Goal: Task Accomplishment & Management: Manage account settings

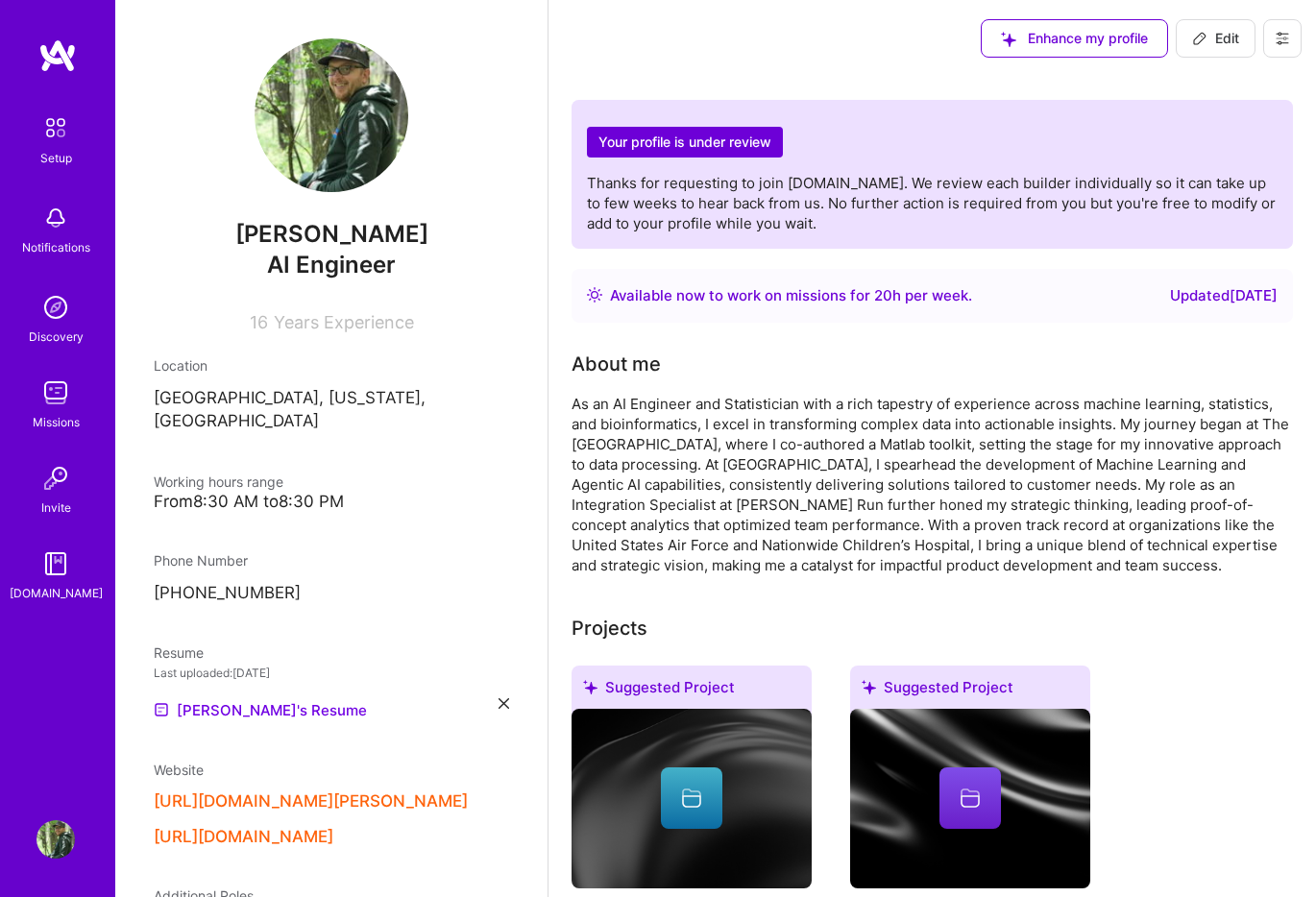
click at [1221, 47] on span "Edit" at bounding box center [1216, 38] width 47 height 19
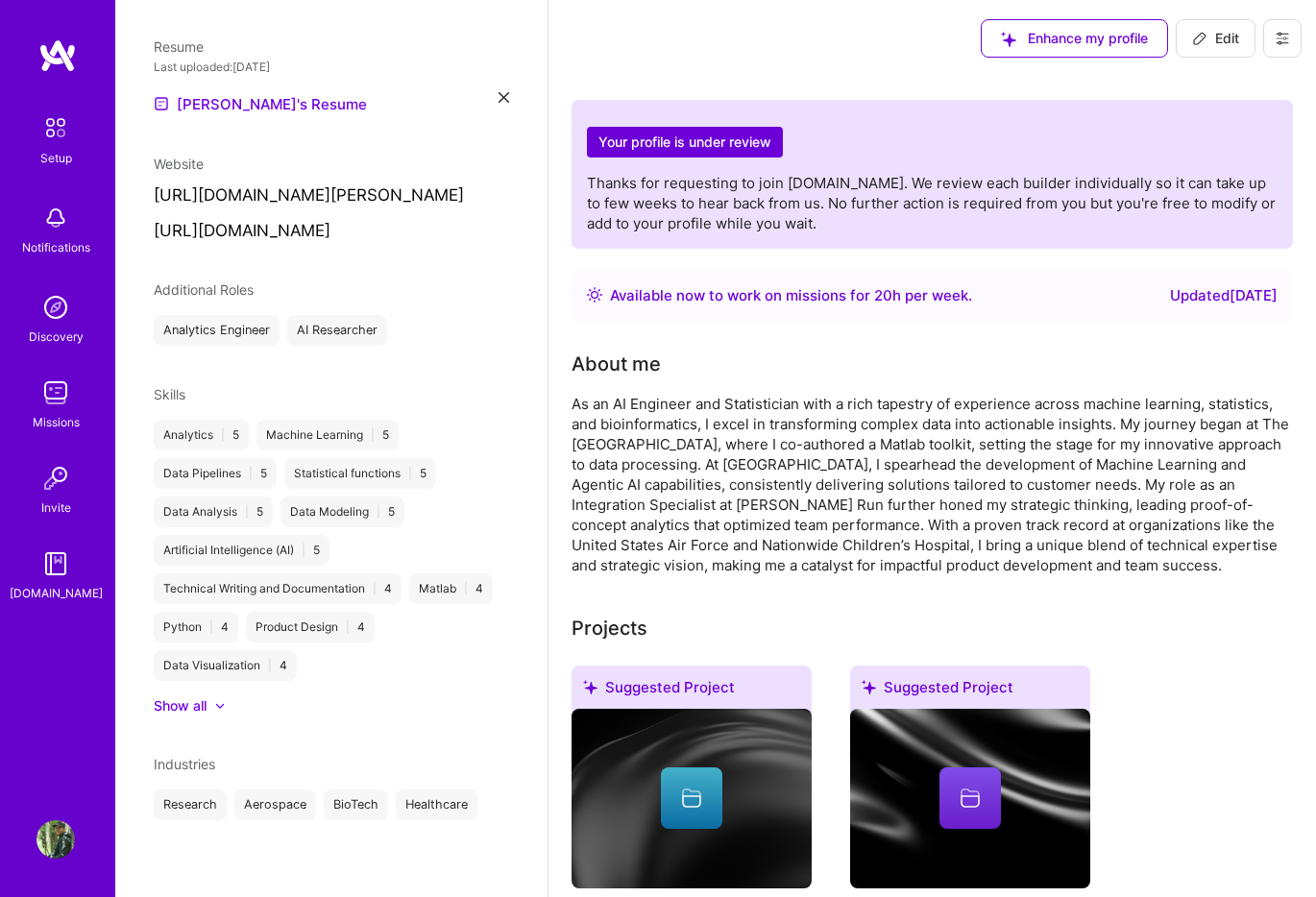
select select "US"
select select "Right Now"
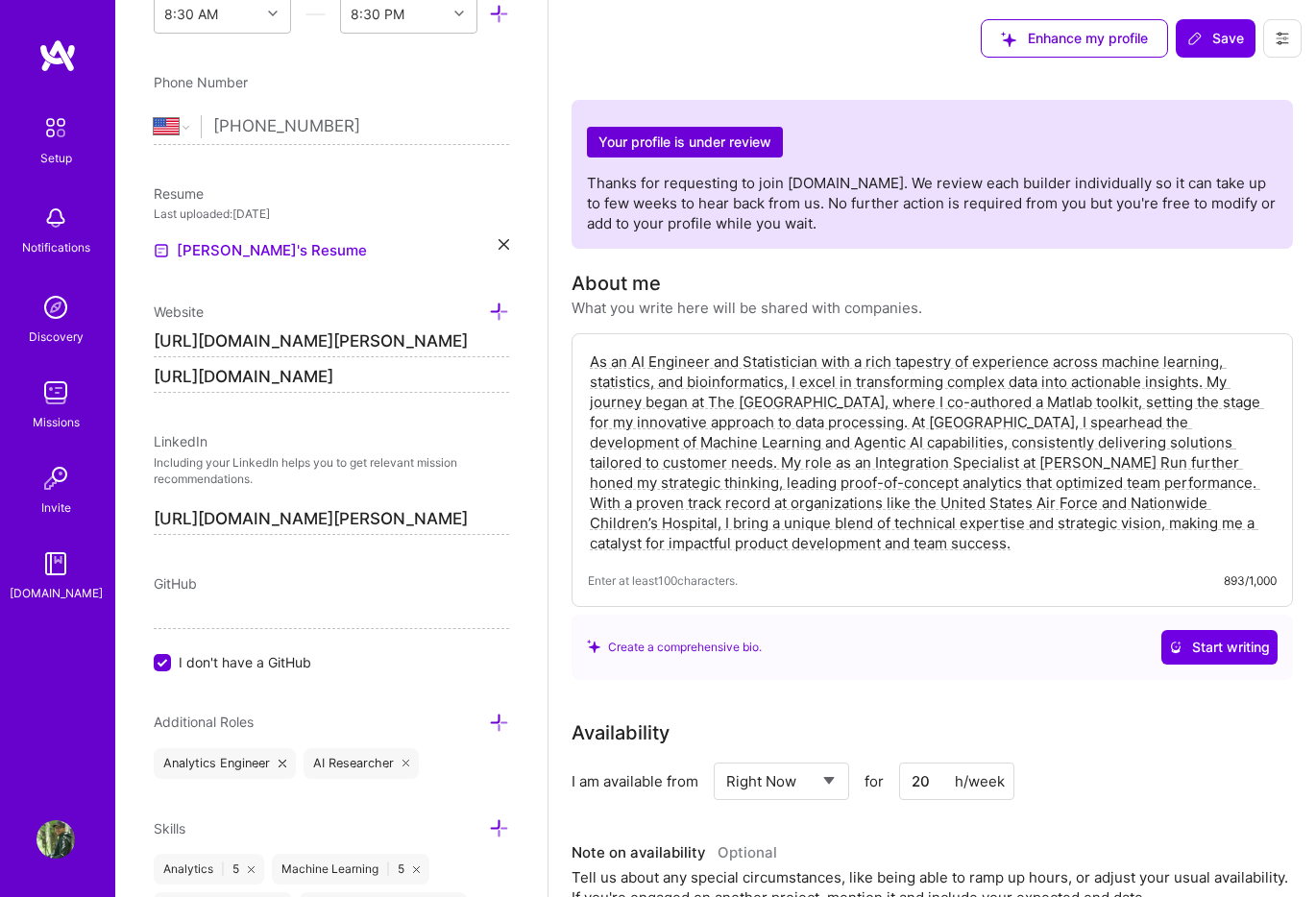
scroll to position [831, 0]
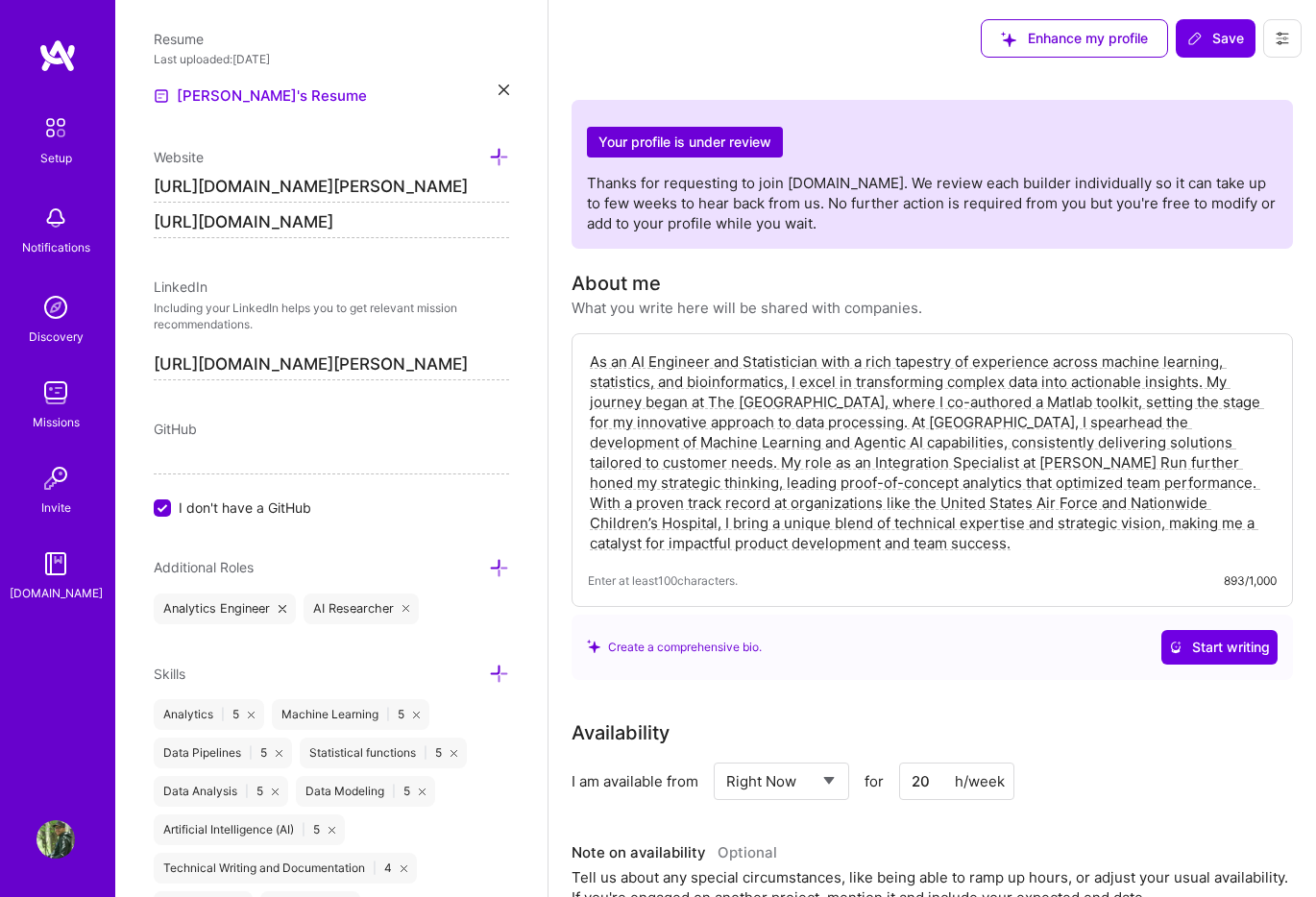
click at [507, 572] on icon at bounding box center [499, 568] width 20 height 20
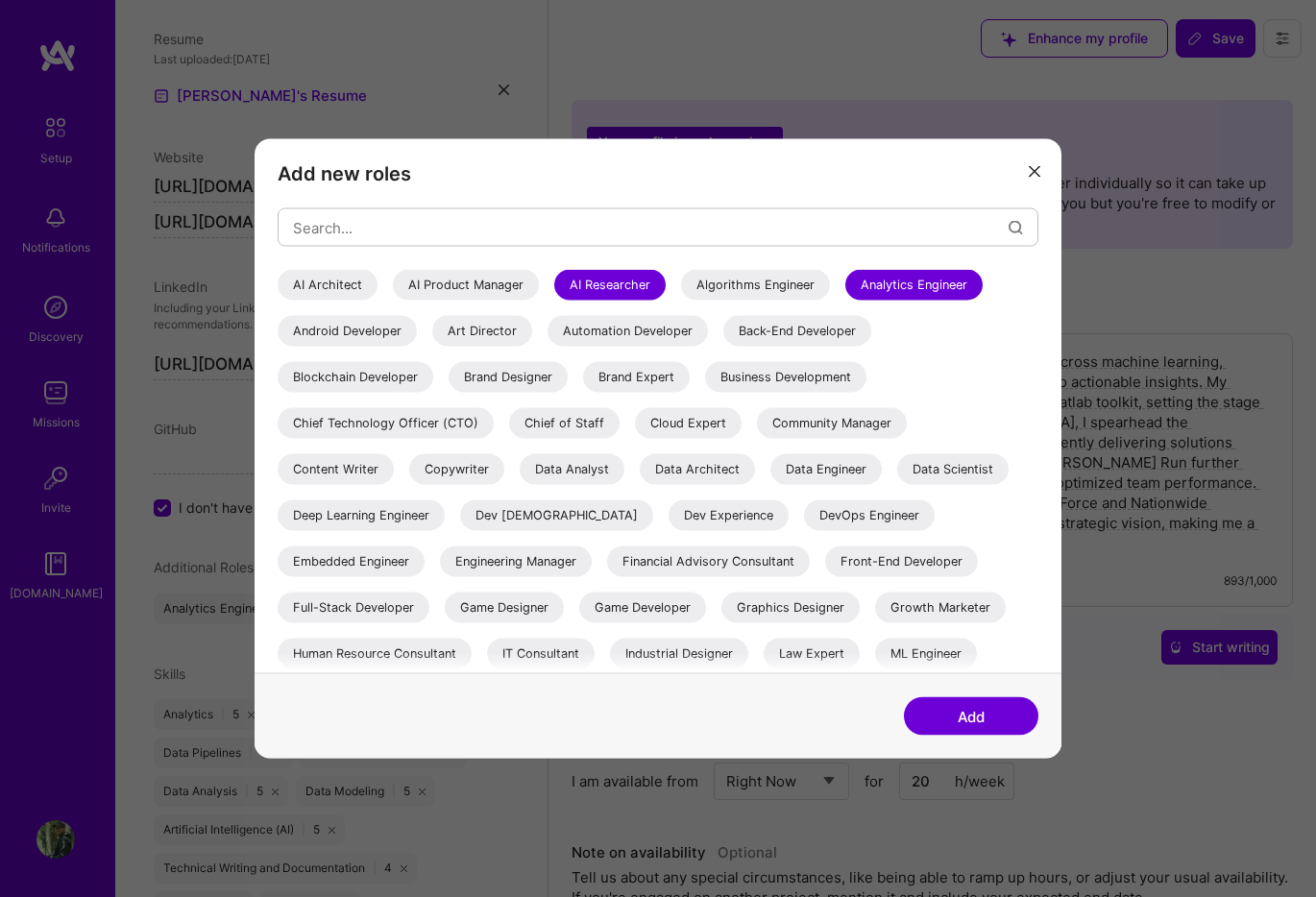
click at [953, 471] on div "Data Scientist" at bounding box center [952, 469] width 112 height 31
click at [404, 516] on div "Deep Learning Engineer" at bounding box center [361, 516] width 167 height 31
click at [503, 227] on input "modal" at bounding box center [651, 227] width 716 height 49
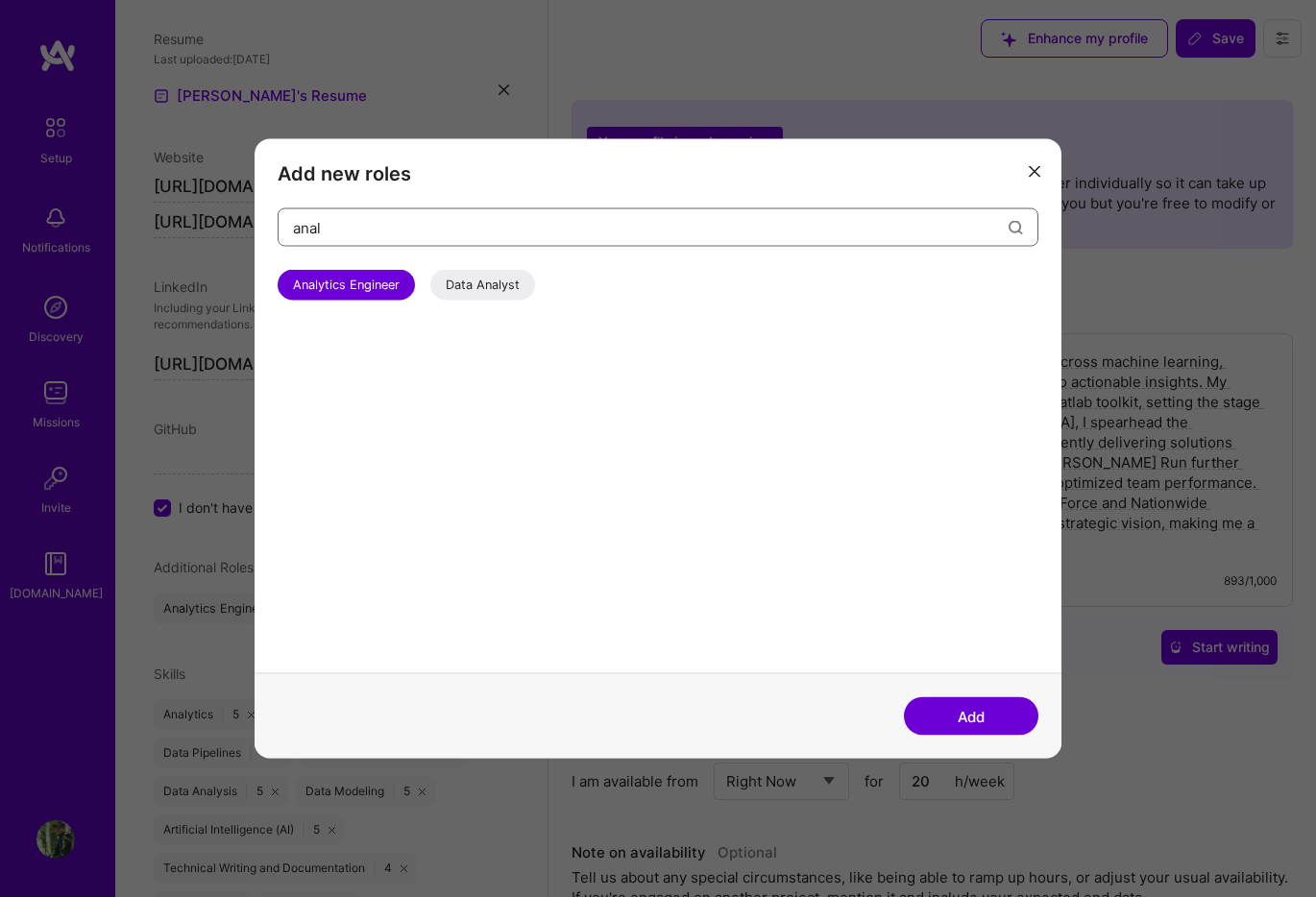
type input "anal"
click at [515, 285] on div "Data Analyst" at bounding box center [483, 285] width 105 height 31
click at [1041, 171] on button "modal" at bounding box center [1034, 171] width 23 height 32
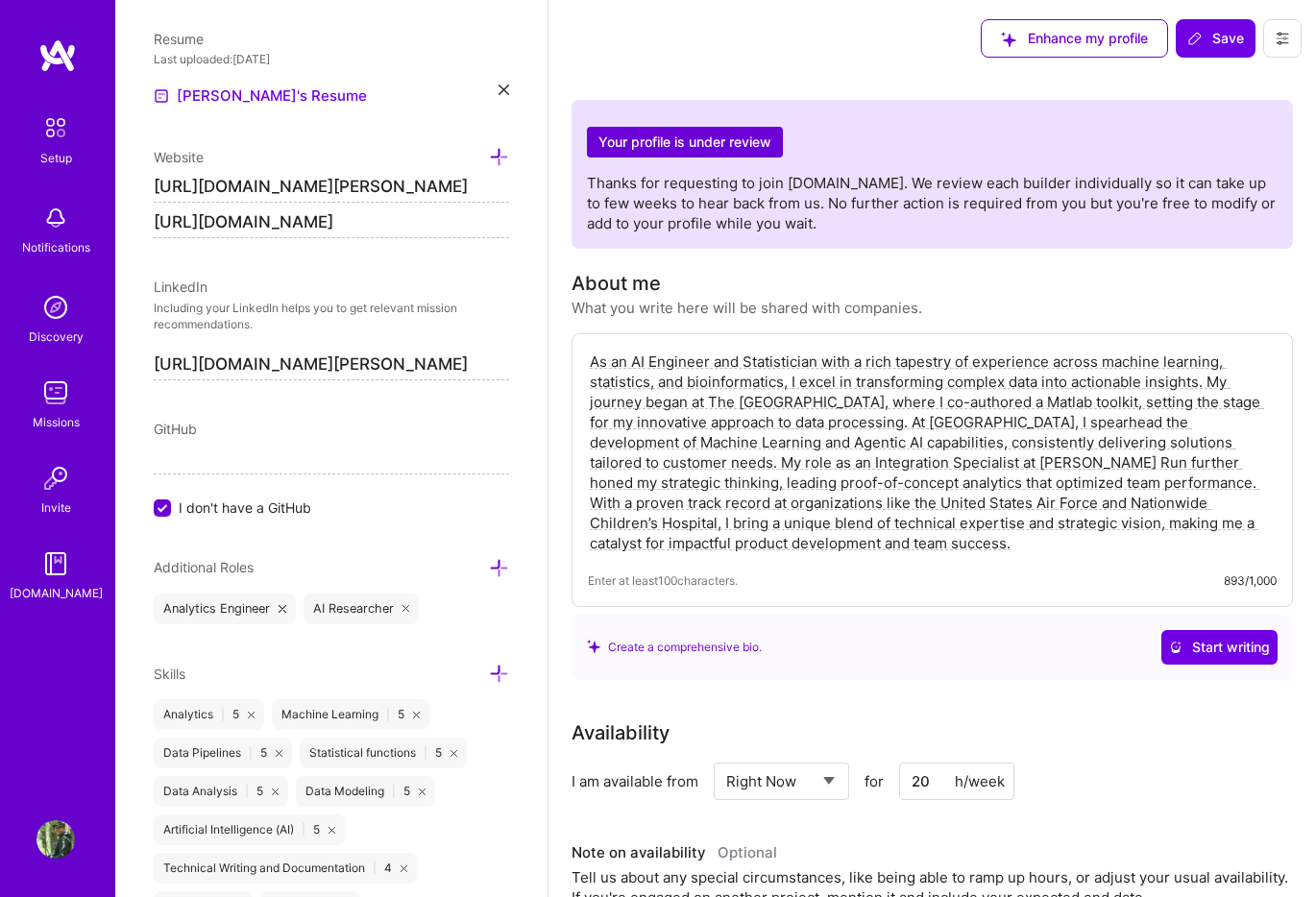
click at [487, 568] on div "Additional Roles" at bounding box center [332, 567] width 356 height 22
click at [497, 565] on icon at bounding box center [499, 568] width 20 height 20
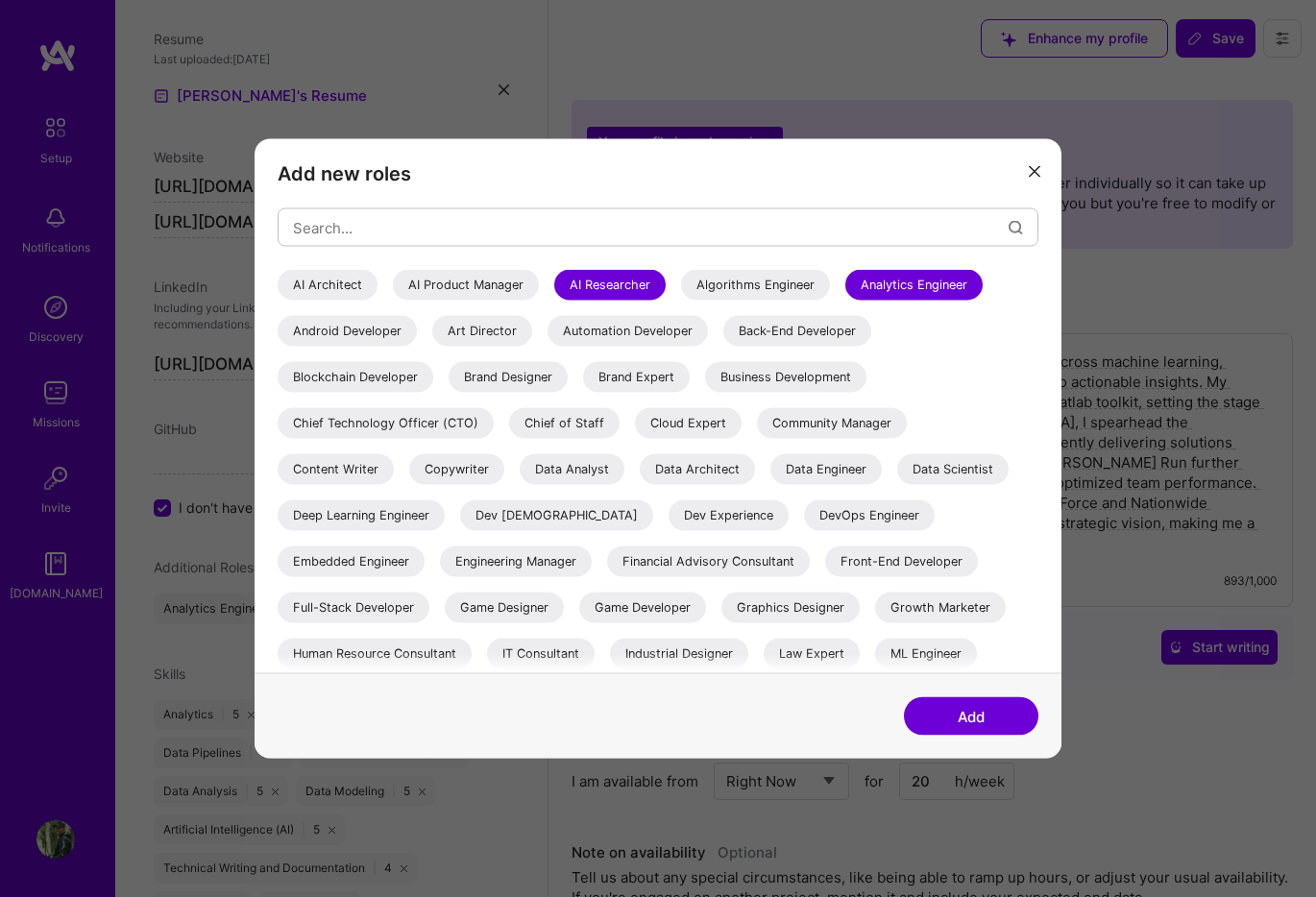
click at [937, 480] on div "Data Scientist" at bounding box center [952, 469] width 112 height 31
click at [370, 514] on div "Deep Learning Engineer" at bounding box center [361, 516] width 167 height 31
click at [590, 462] on div "Data Analyst" at bounding box center [572, 469] width 105 height 31
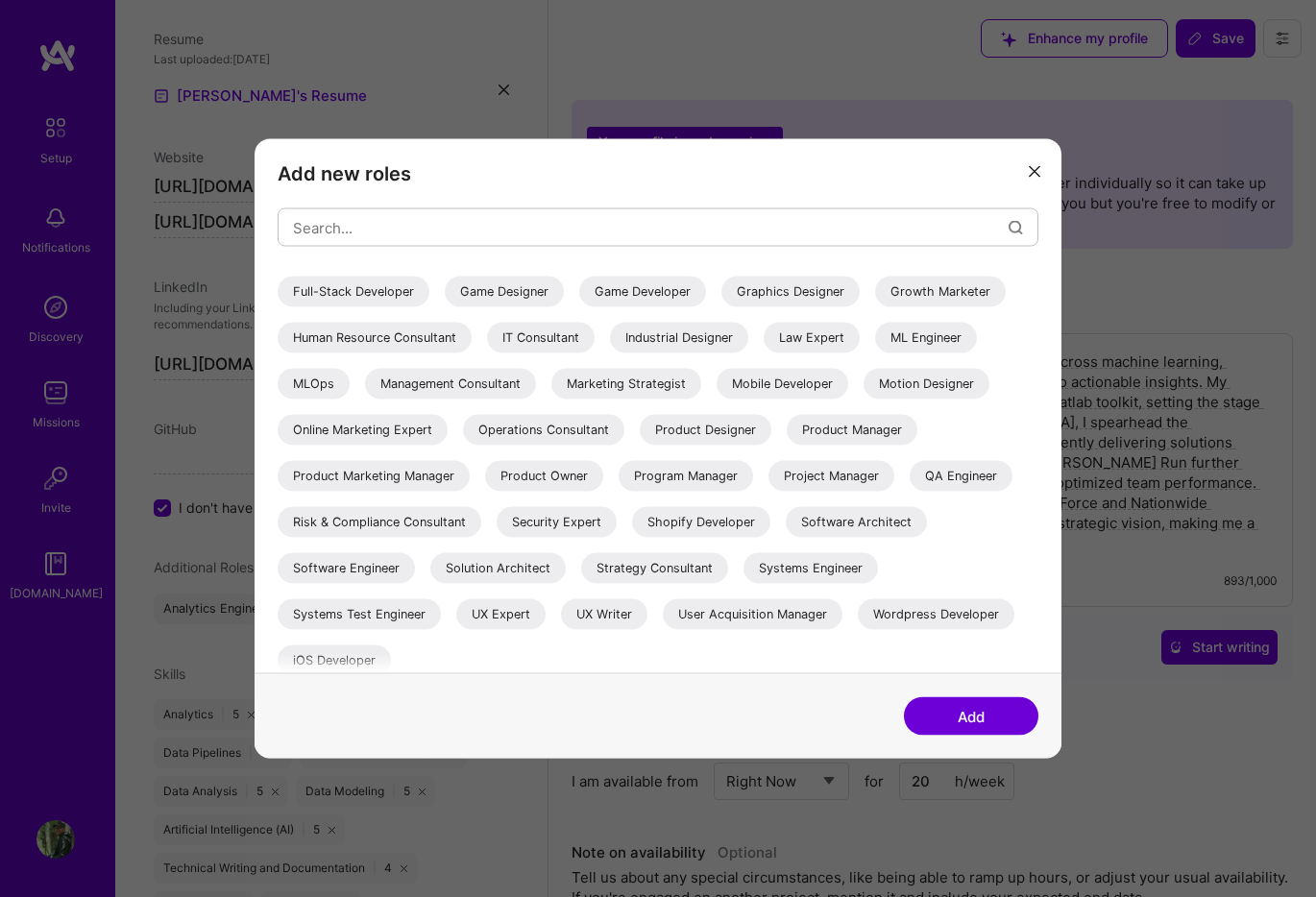
scroll to position [327, 0]
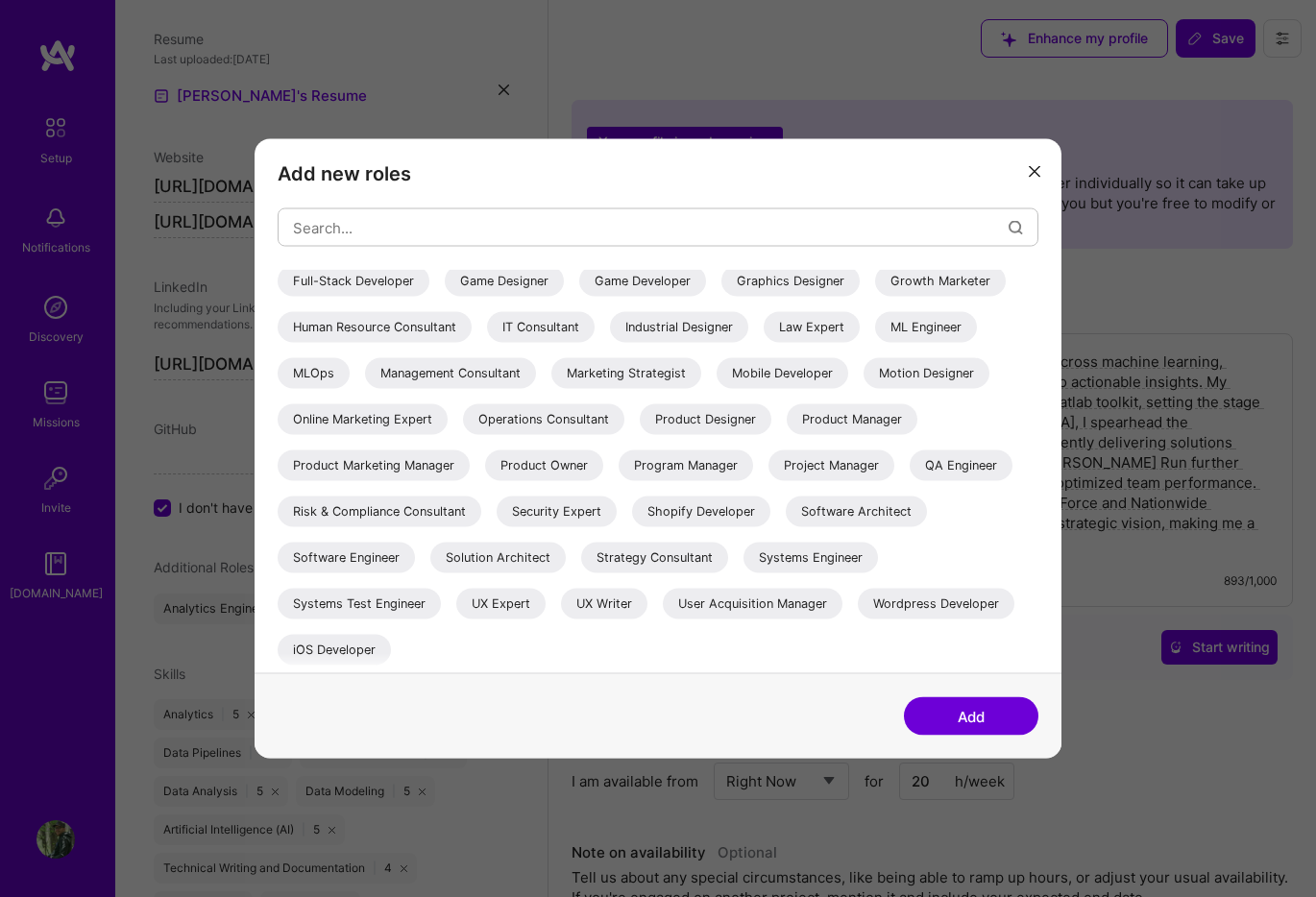
click at [898, 332] on div "ML Engineer" at bounding box center [926, 327] width 102 height 31
click at [860, 466] on div "Project Manager" at bounding box center [831, 465] width 125 height 31
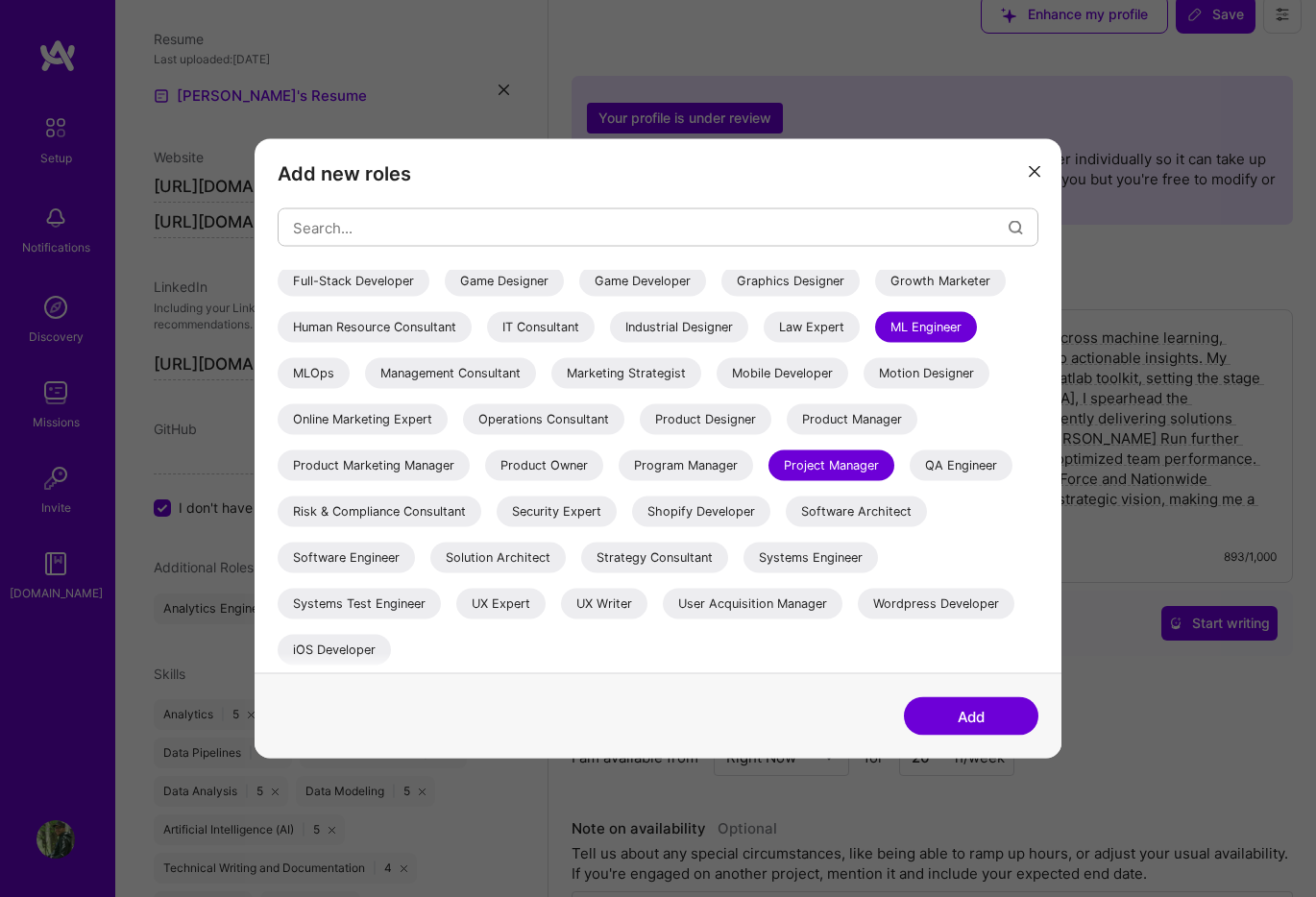
scroll to position [25, 0]
click at [782, 476] on div "Project Manager" at bounding box center [831, 465] width 125 height 31
click at [970, 719] on button "Add" at bounding box center [971, 716] width 134 height 39
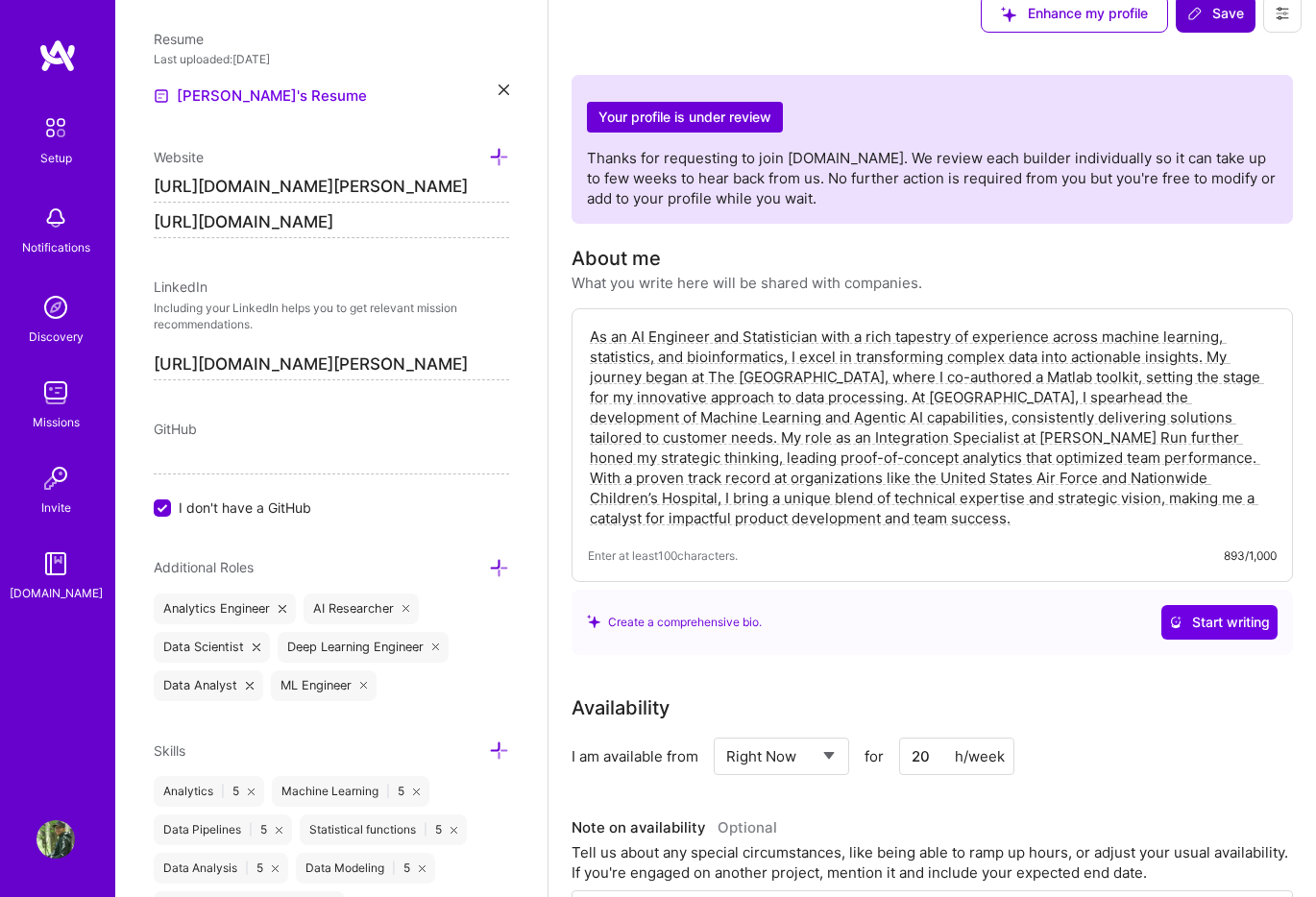
click at [1215, 22] on span "Save" at bounding box center [1215, 13] width 56 height 19
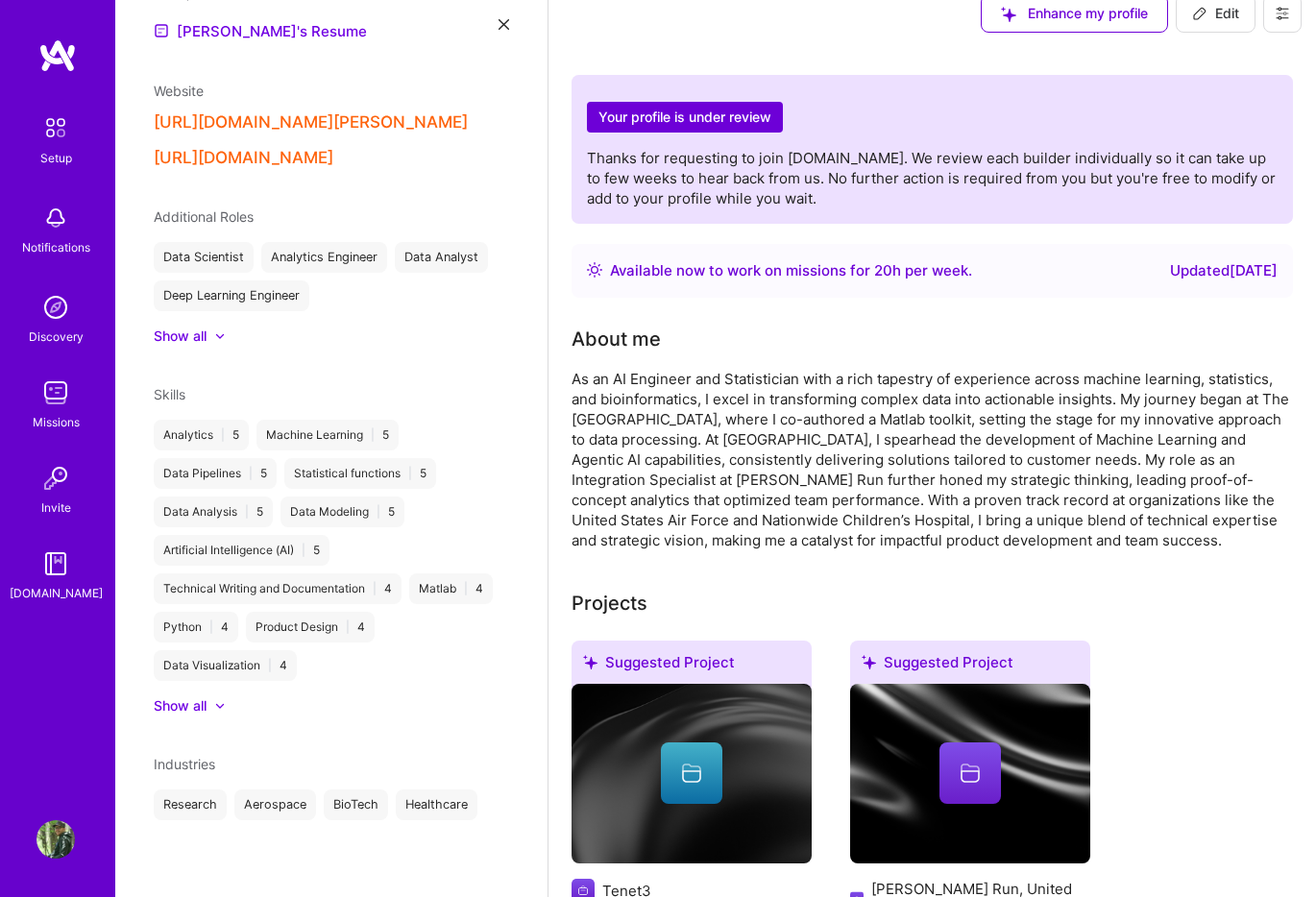
scroll to position [592, 0]
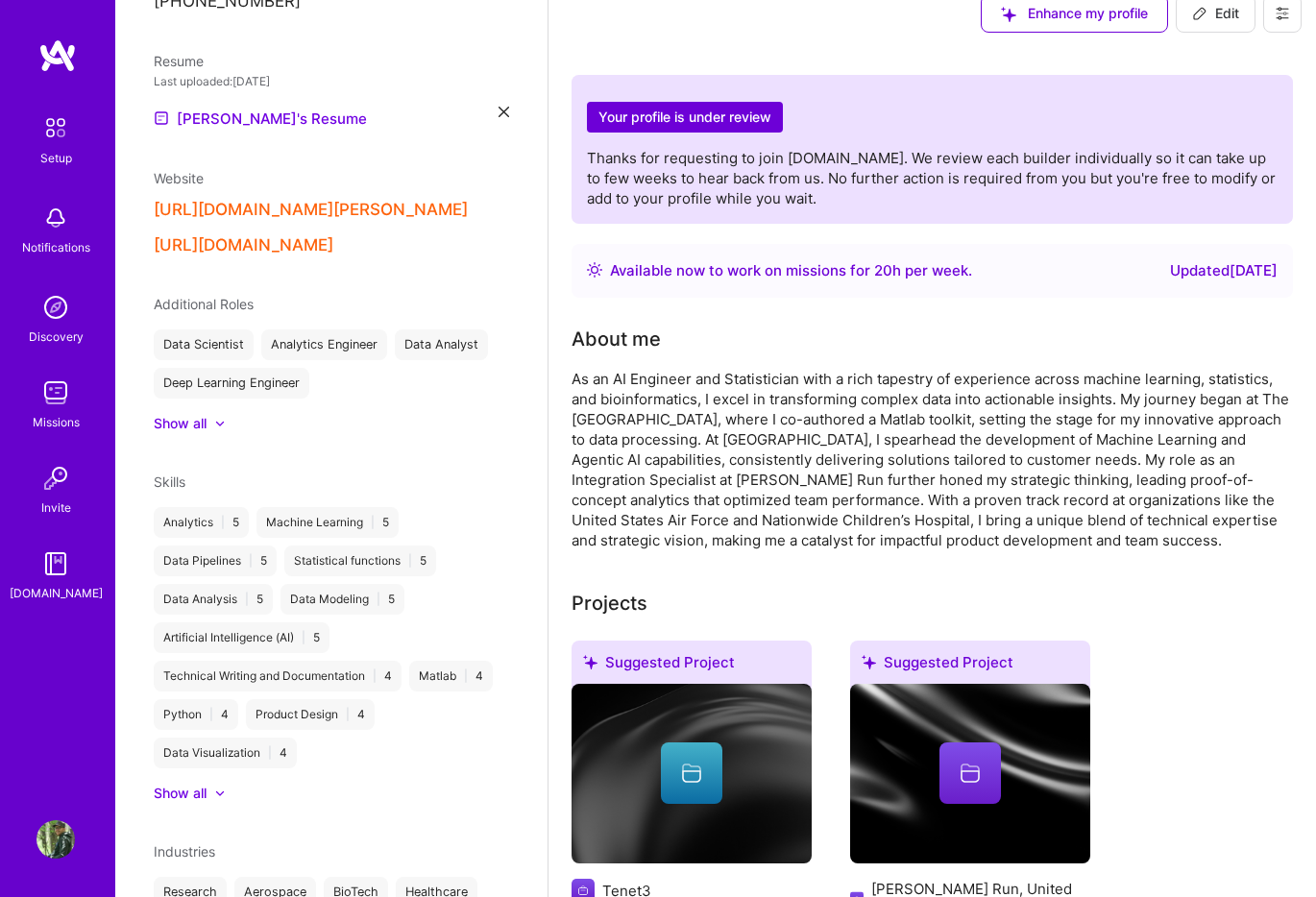
click at [222, 427] on icon at bounding box center [220, 425] width 7 height 4
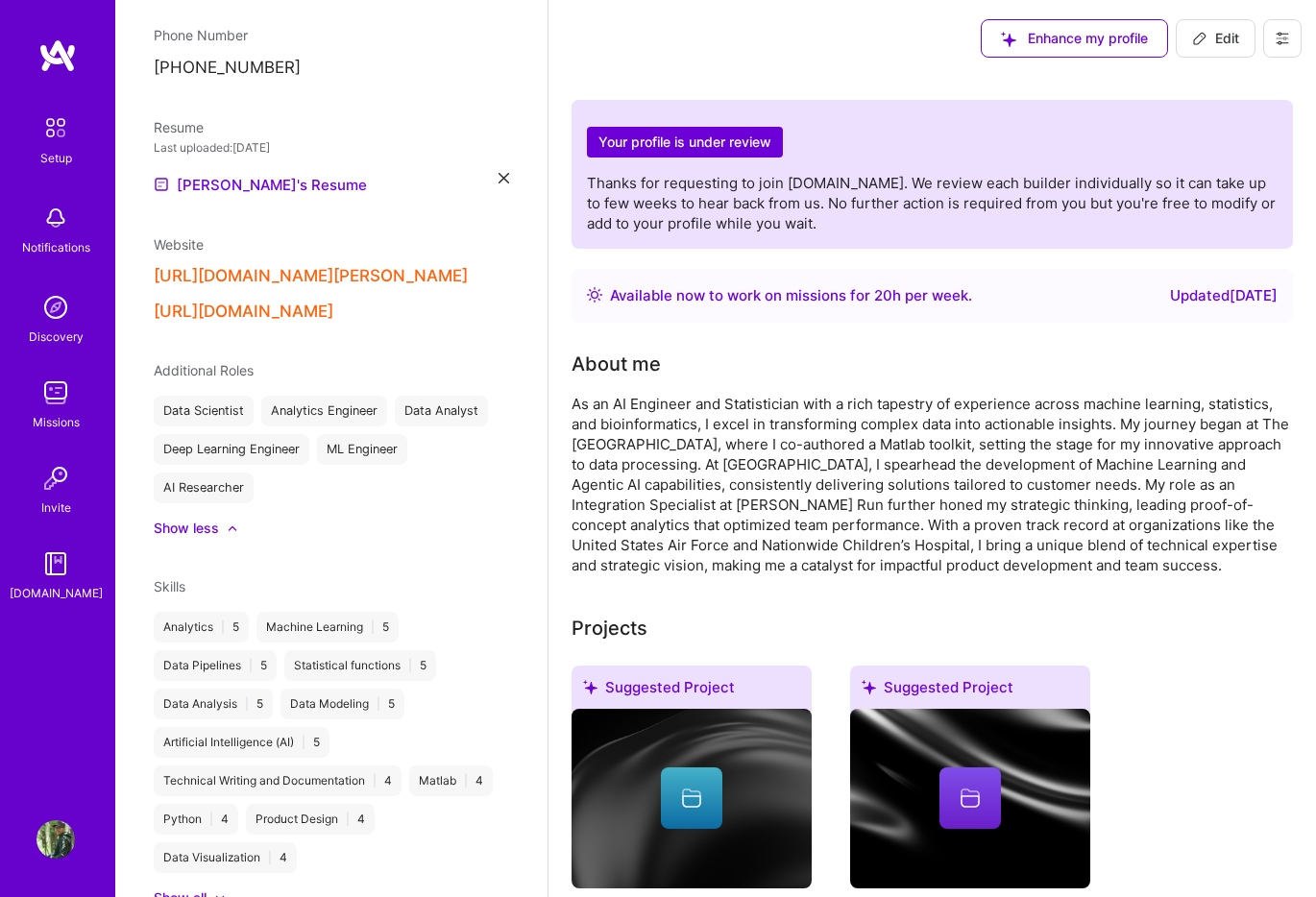
scroll to position [735, 0]
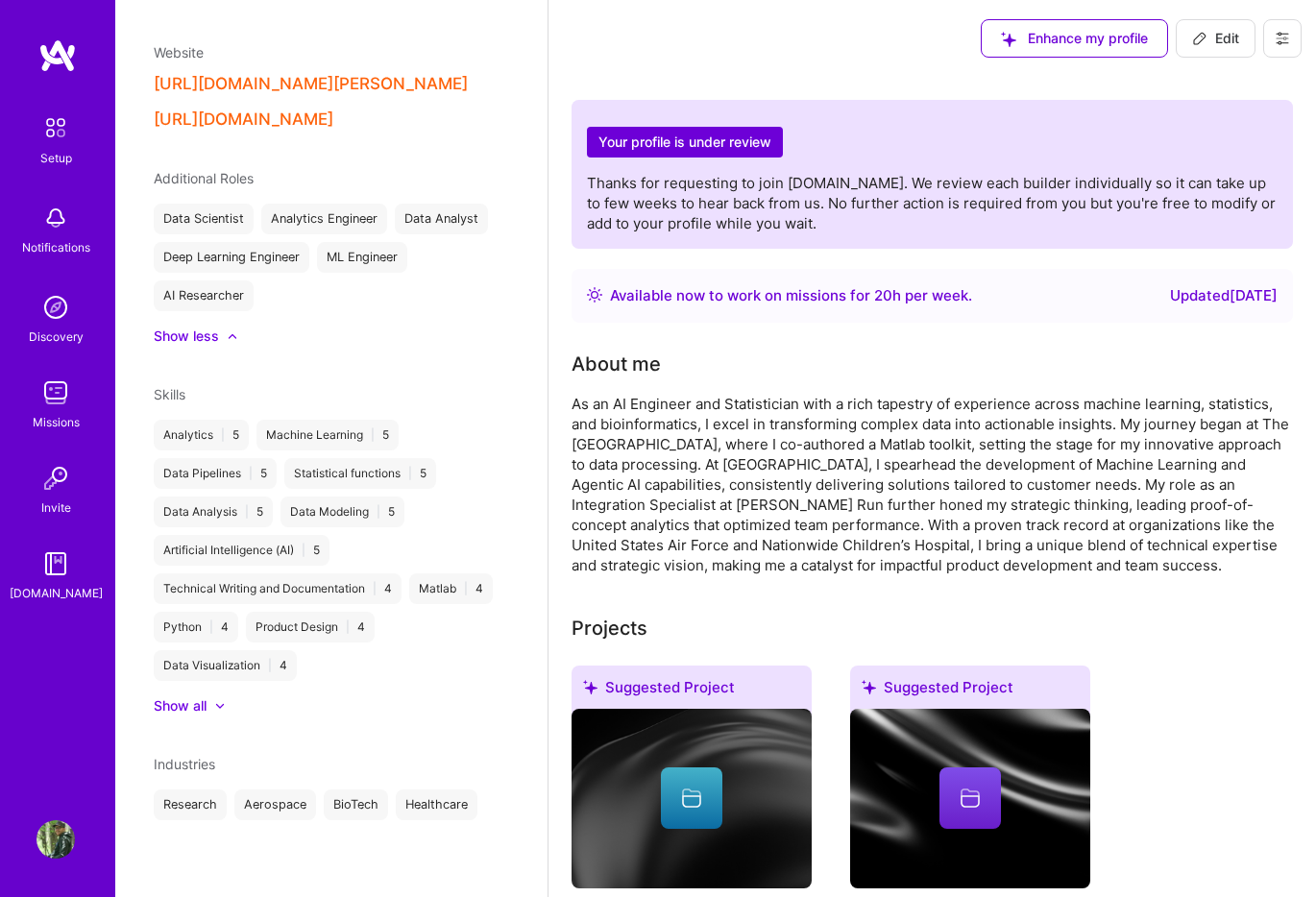
click at [1203, 35] on icon at bounding box center [1200, 39] width 16 height 16
select select "US"
select select "Right Now"
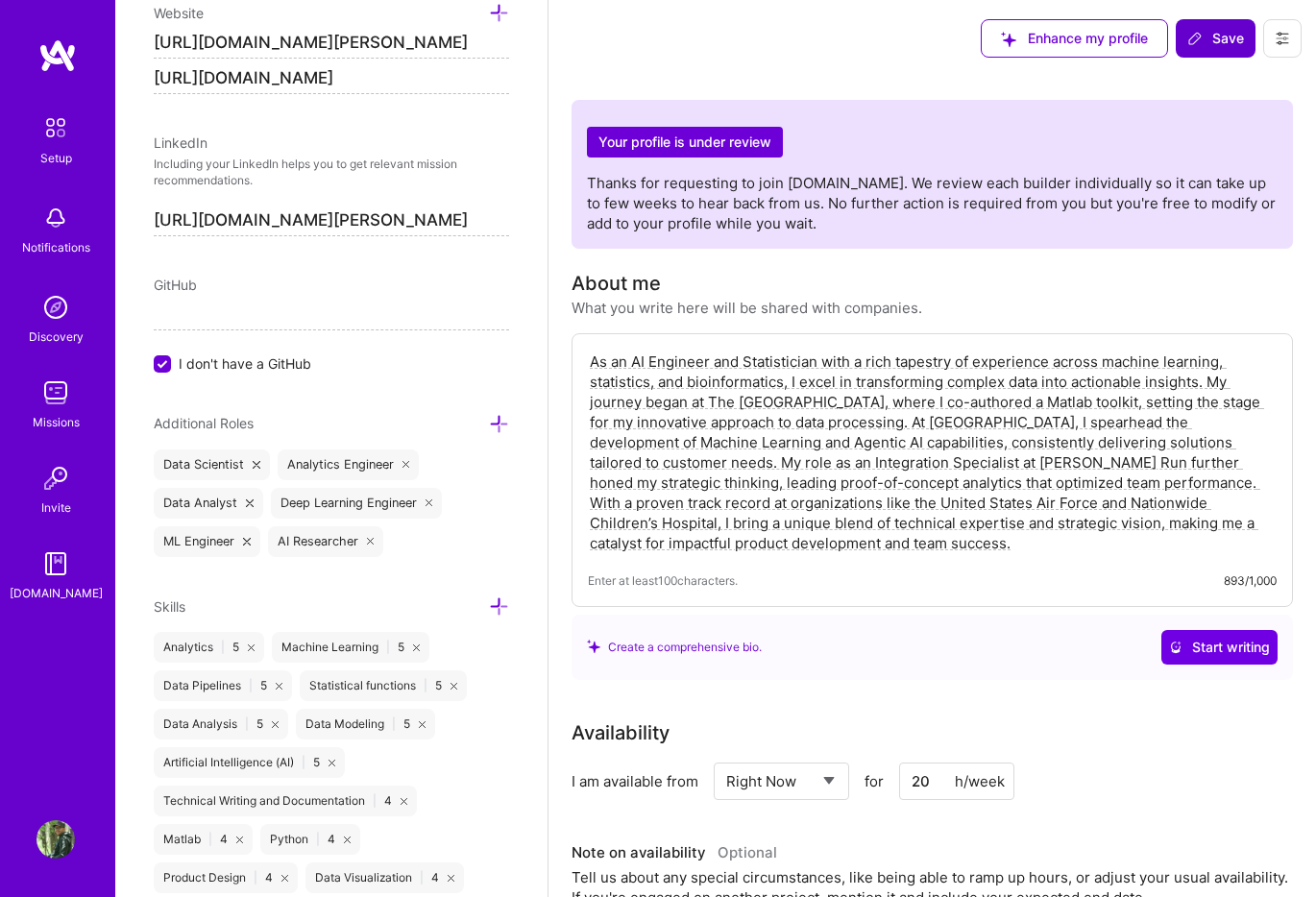
scroll to position [1268, 0]
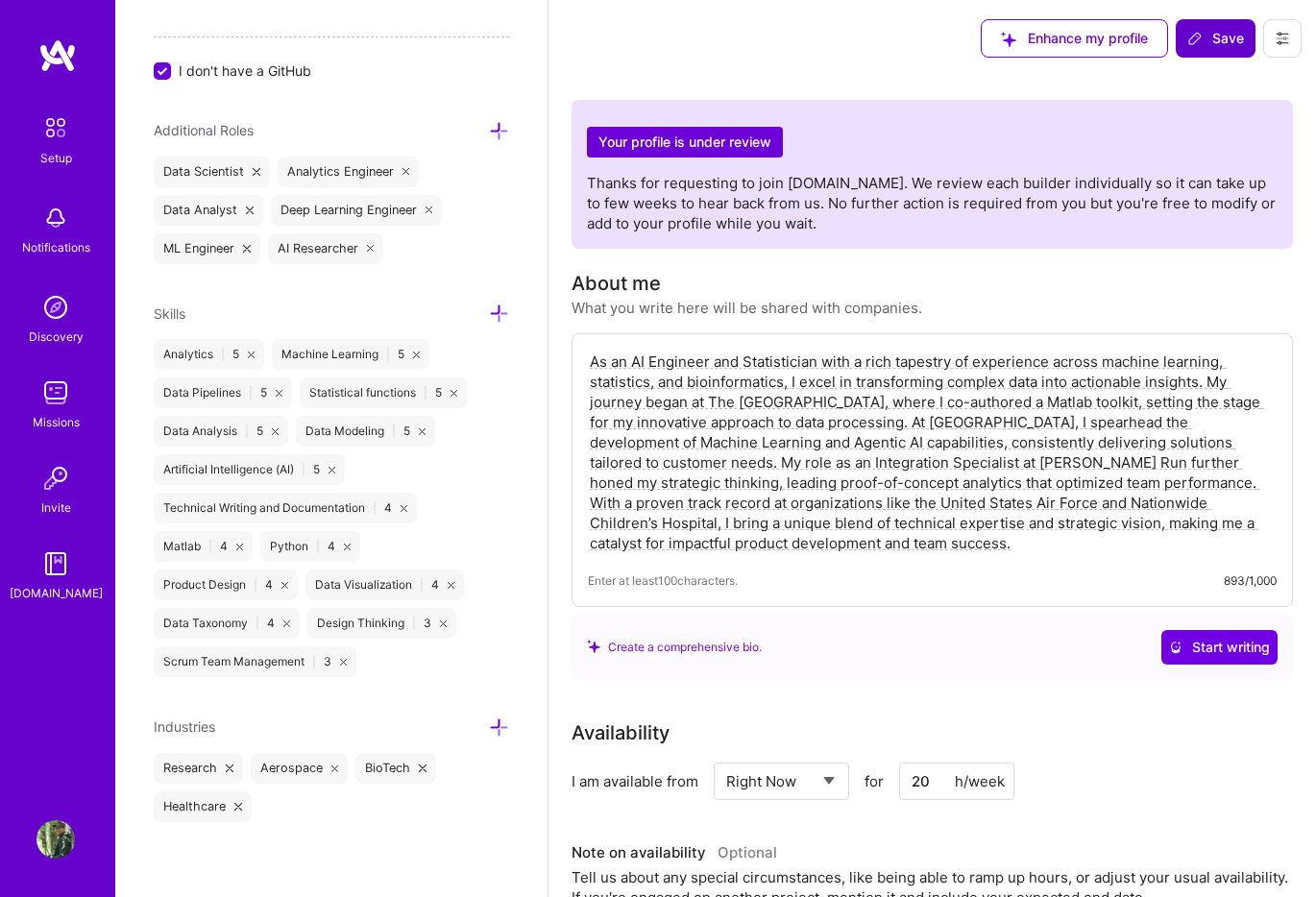
click at [496, 727] on icon at bounding box center [499, 727] width 20 height 20
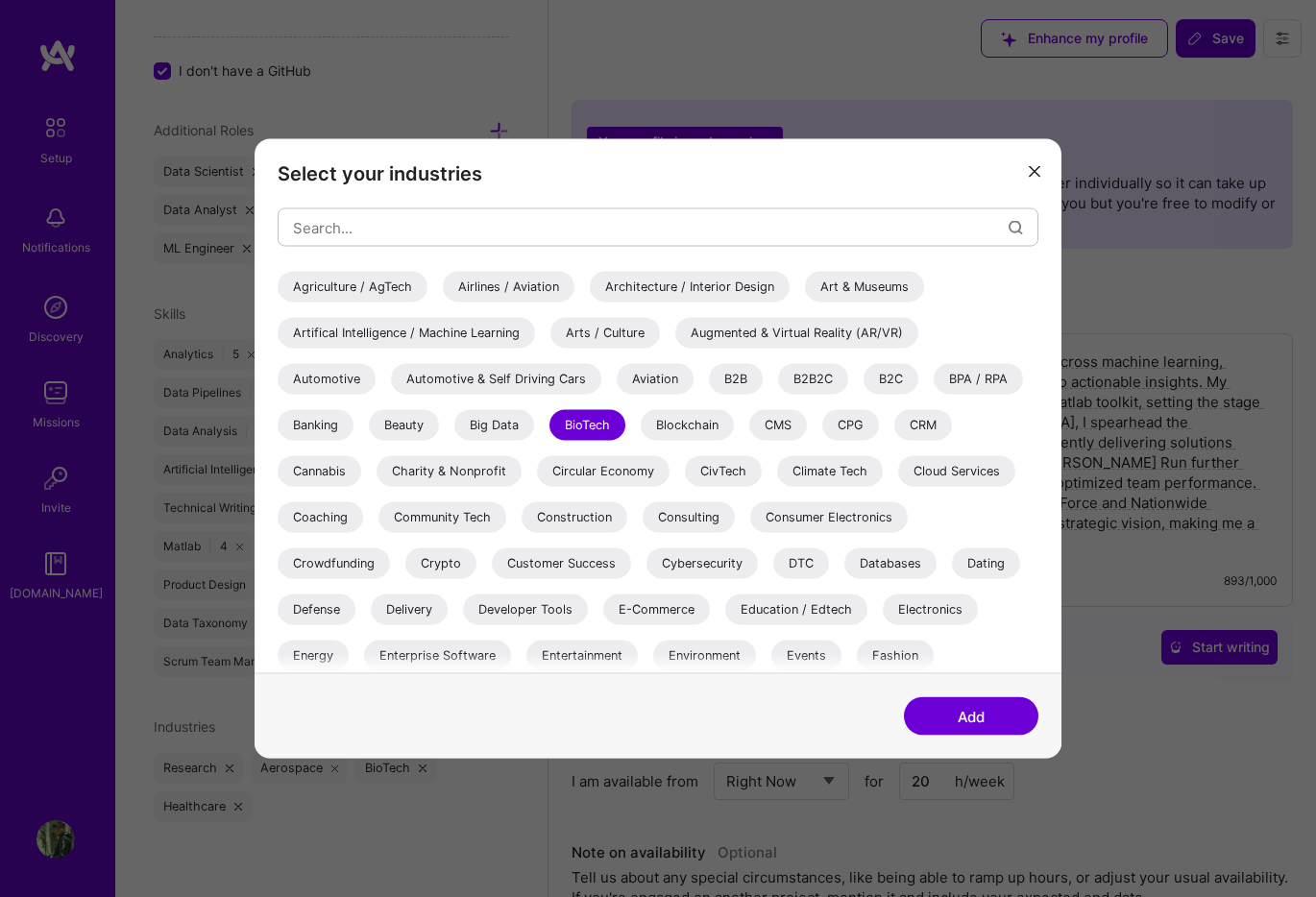
scroll to position [75, 0]
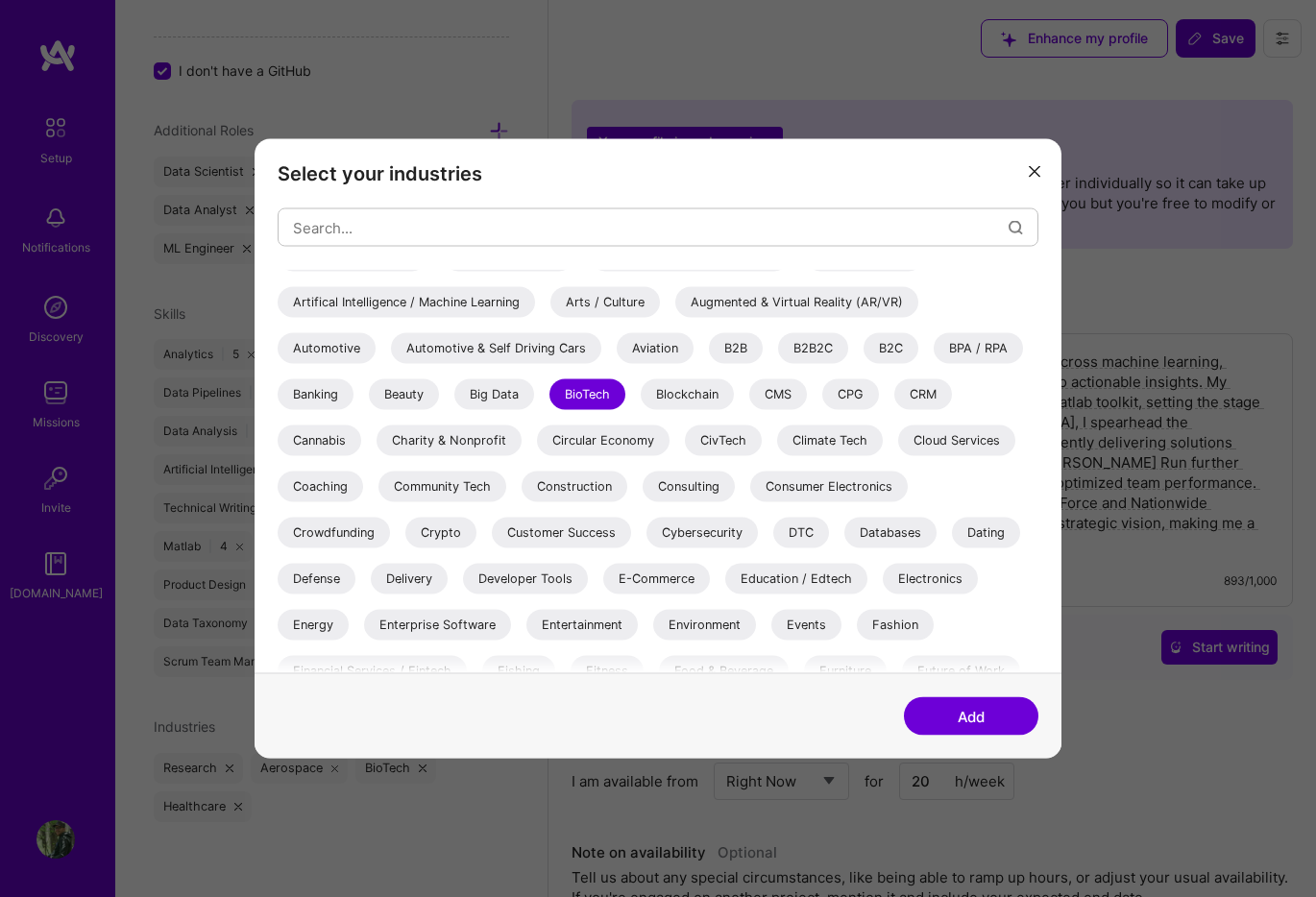
click at [341, 583] on div "Defense" at bounding box center [316, 579] width 78 height 31
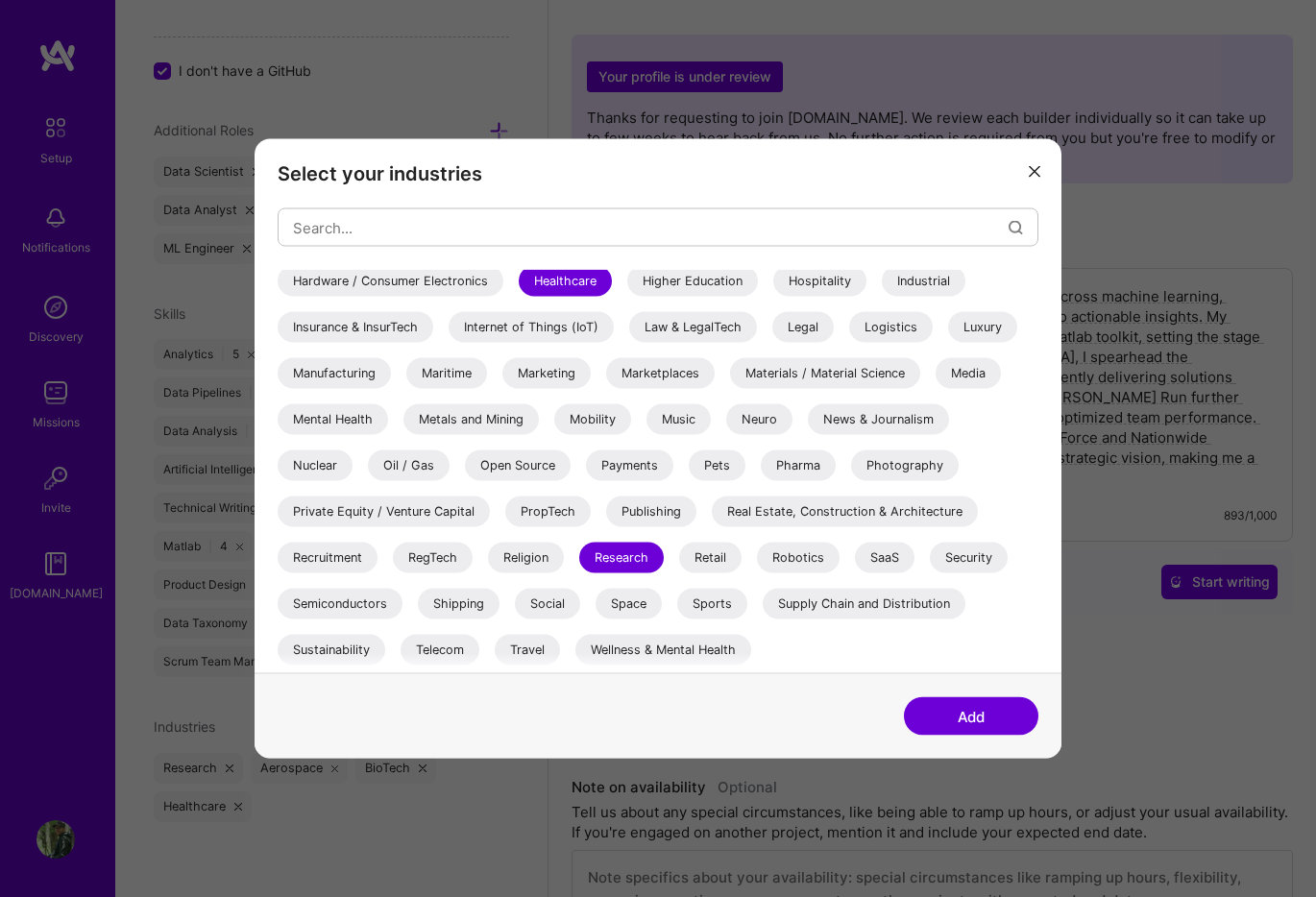
scroll to position [98, 0]
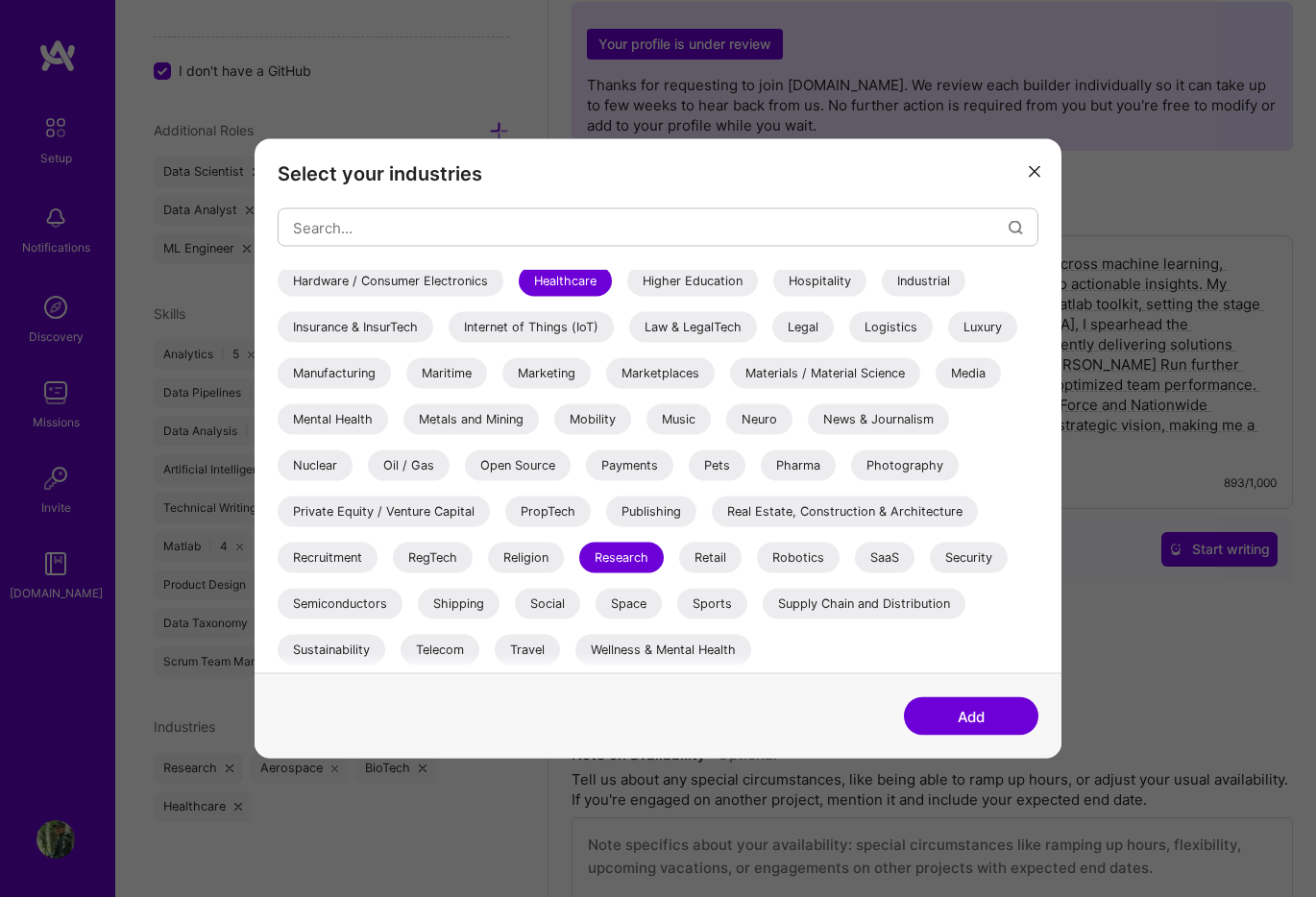
click at [956, 715] on button "Add" at bounding box center [971, 716] width 134 height 39
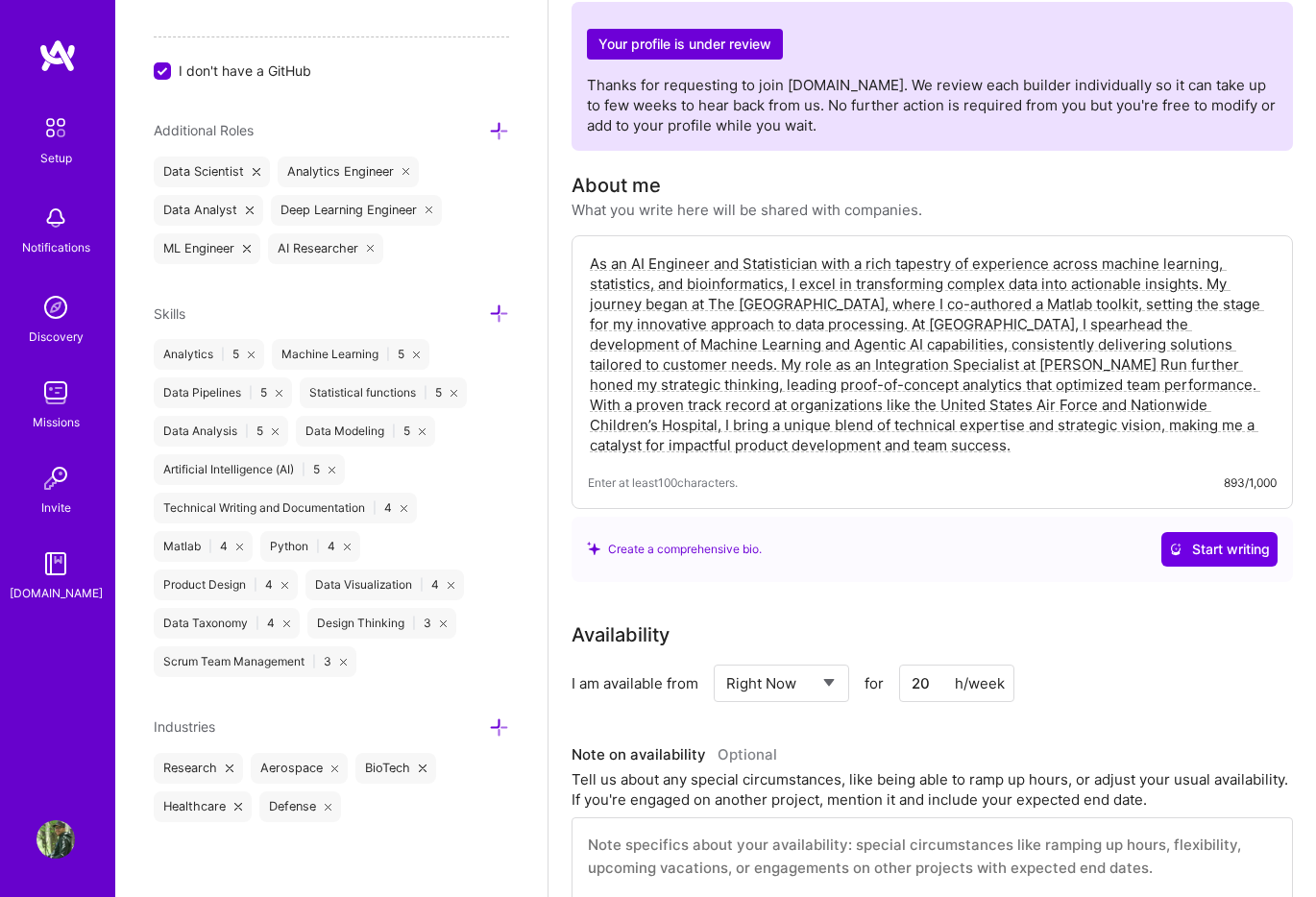
scroll to position [0, 0]
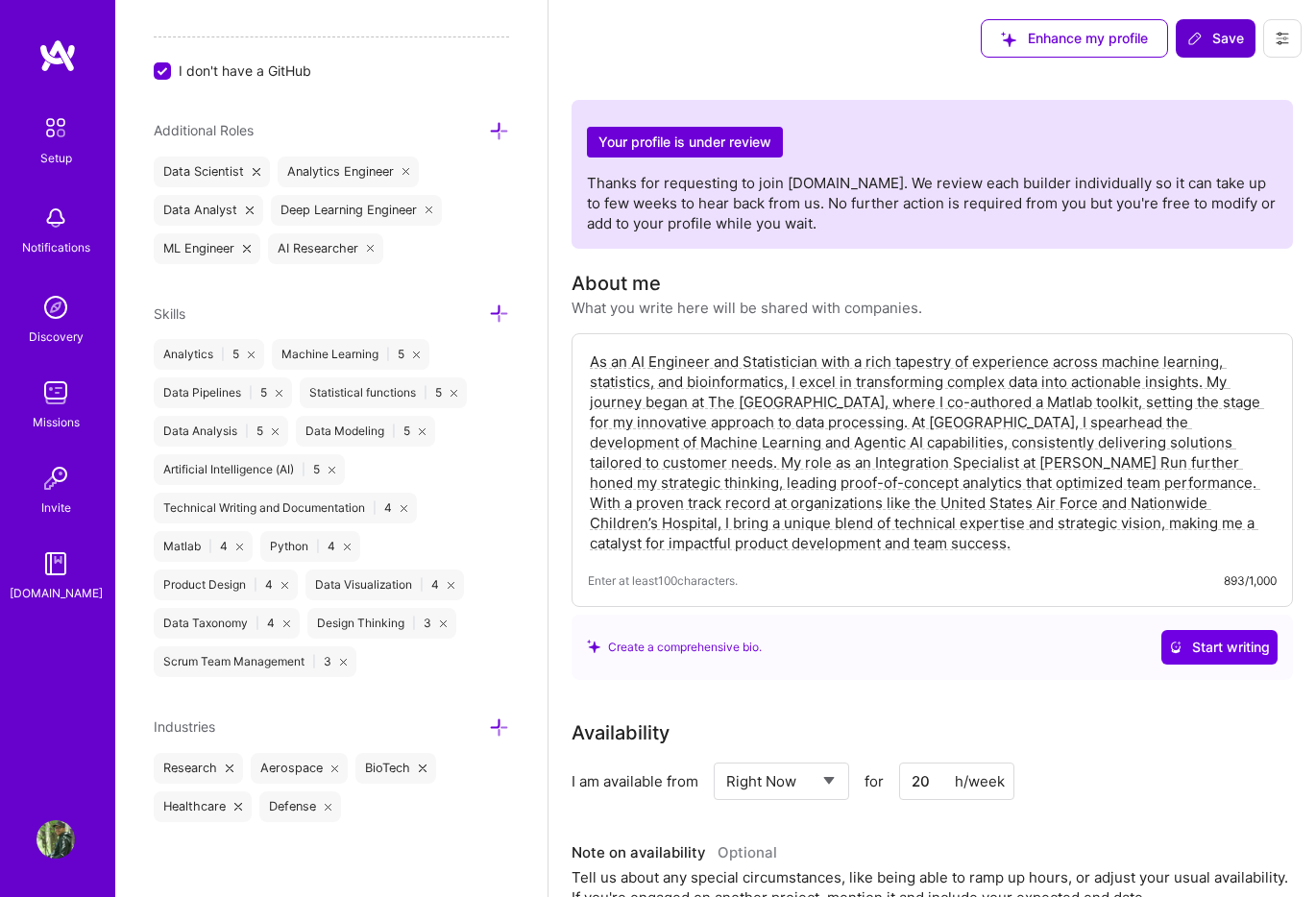
click at [1222, 37] on span "Save" at bounding box center [1215, 38] width 56 height 19
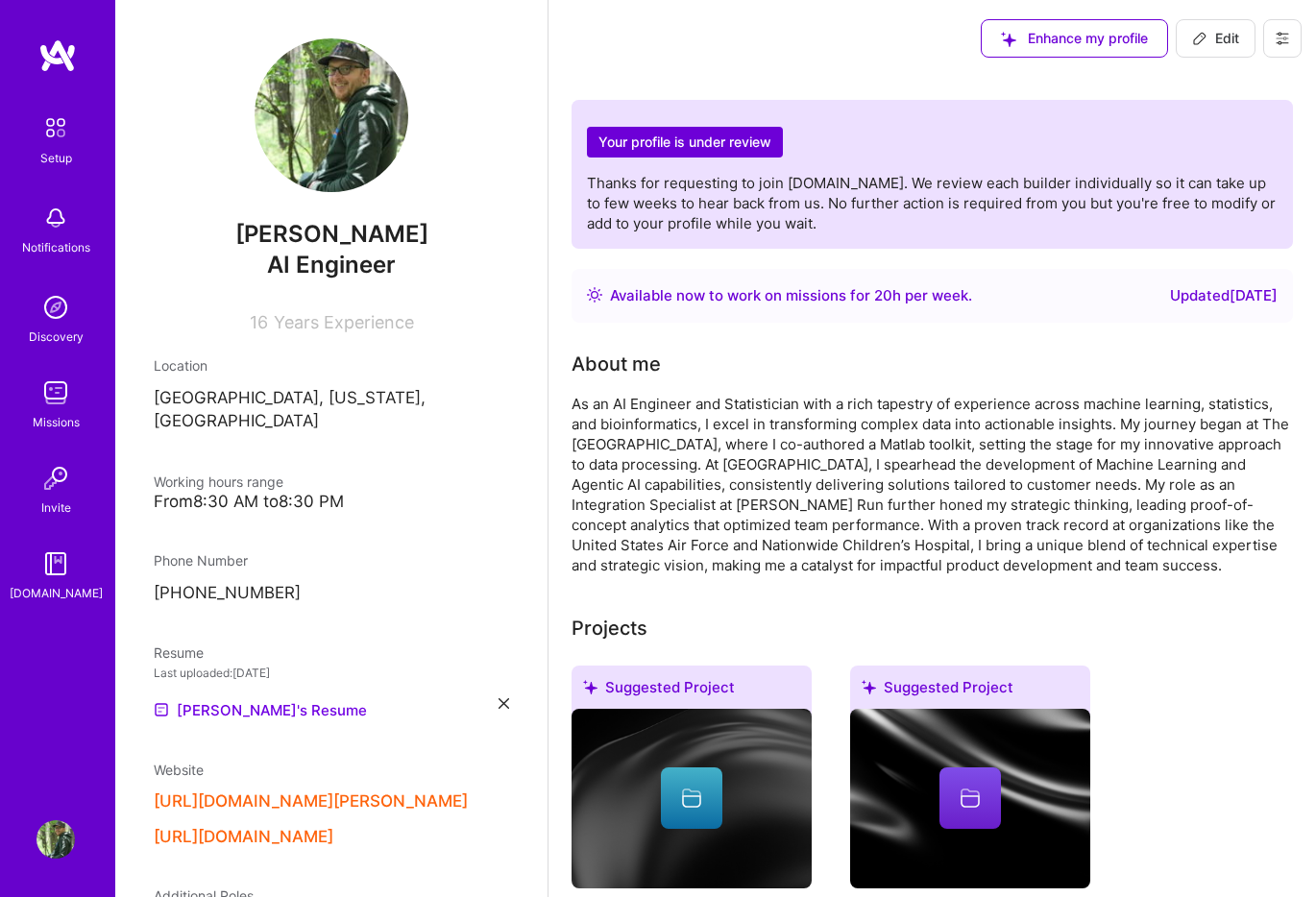
click at [65, 383] on img at bounding box center [55, 392] width 39 height 39
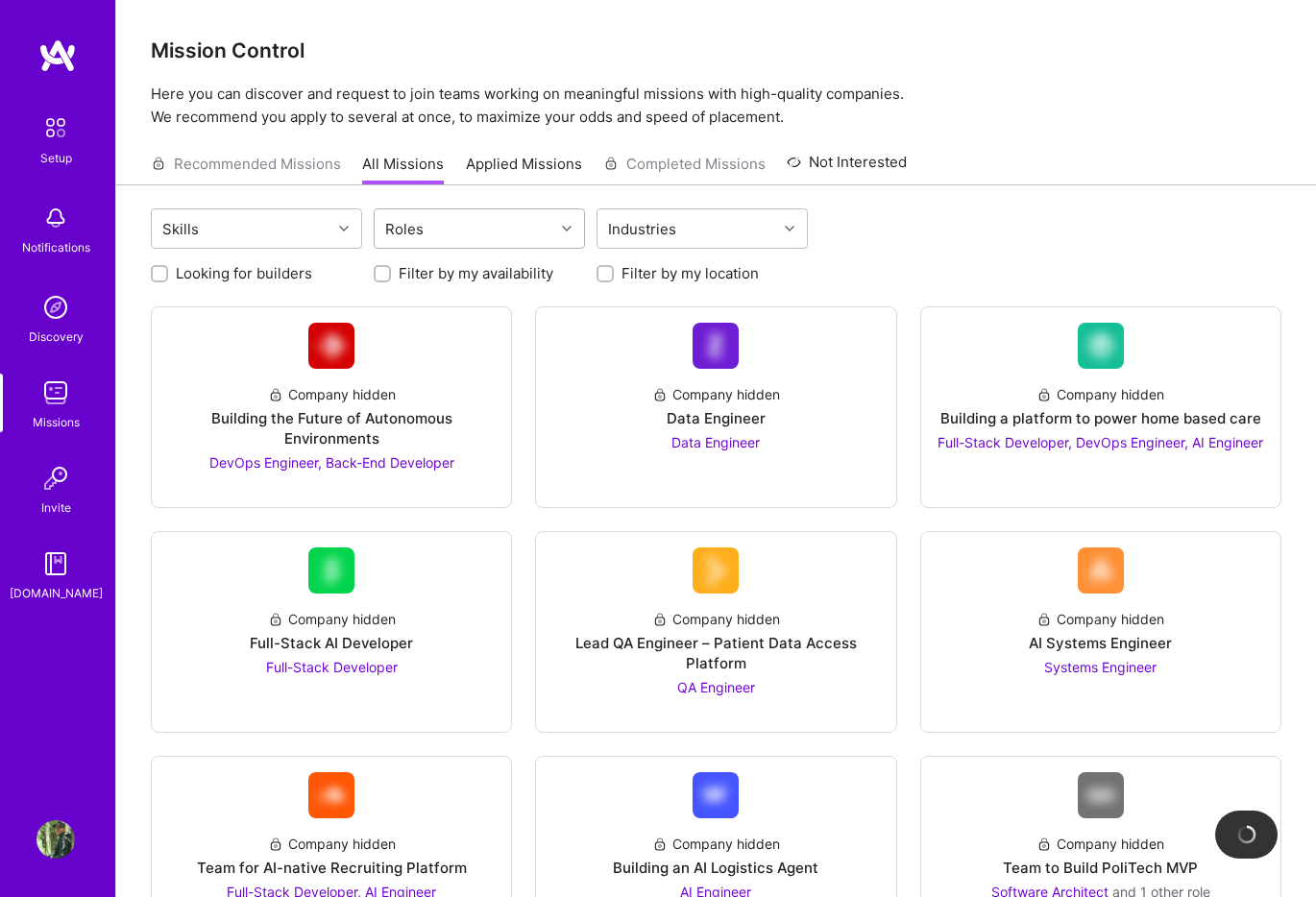
click at [481, 235] on div "Roles" at bounding box center [464, 228] width 180 height 39
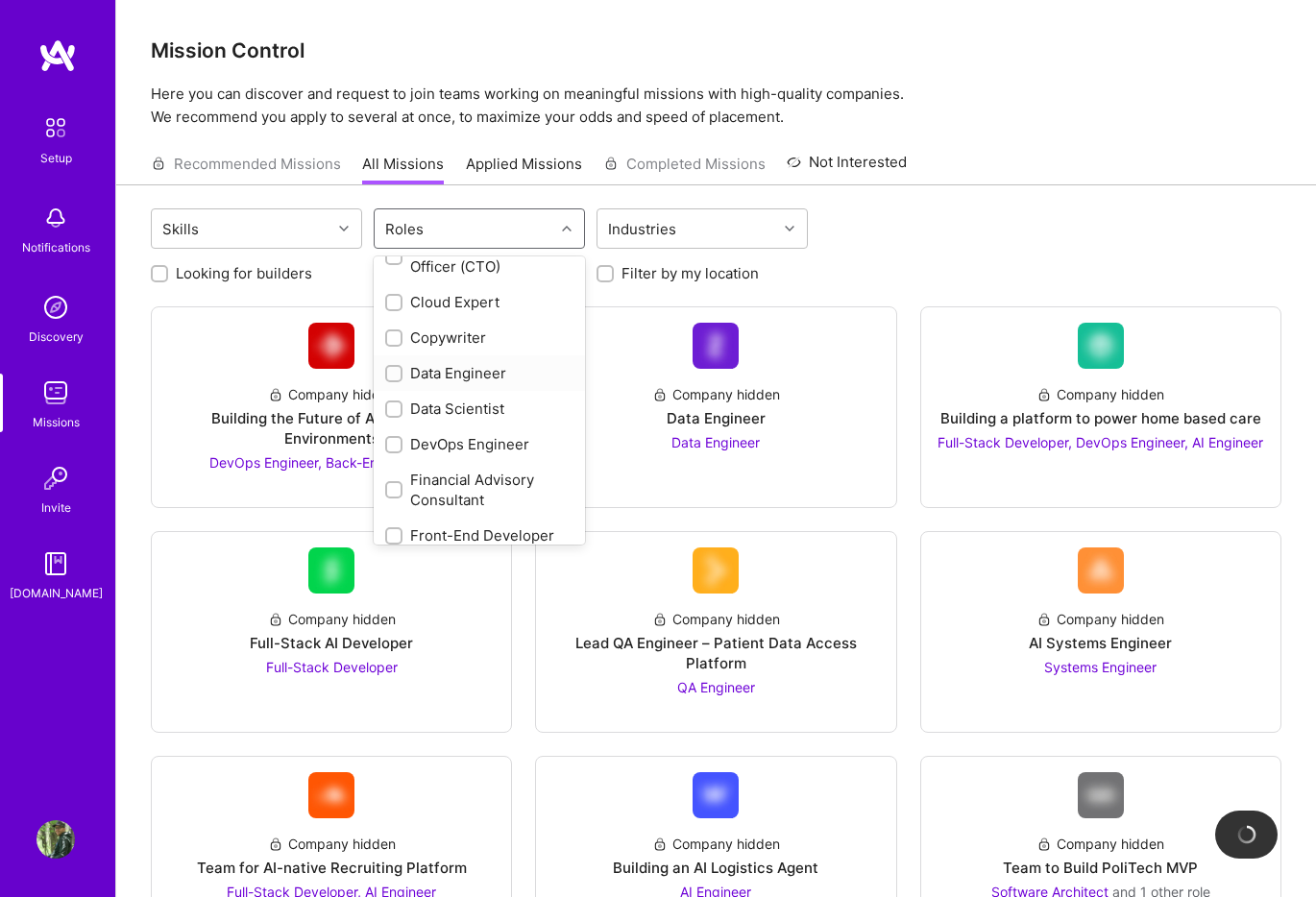
scroll to position [209, 0]
click at [500, 401] on div "Data Scientist" at bounding box center [479, 409] width 189 height 20
checkbox input "true"
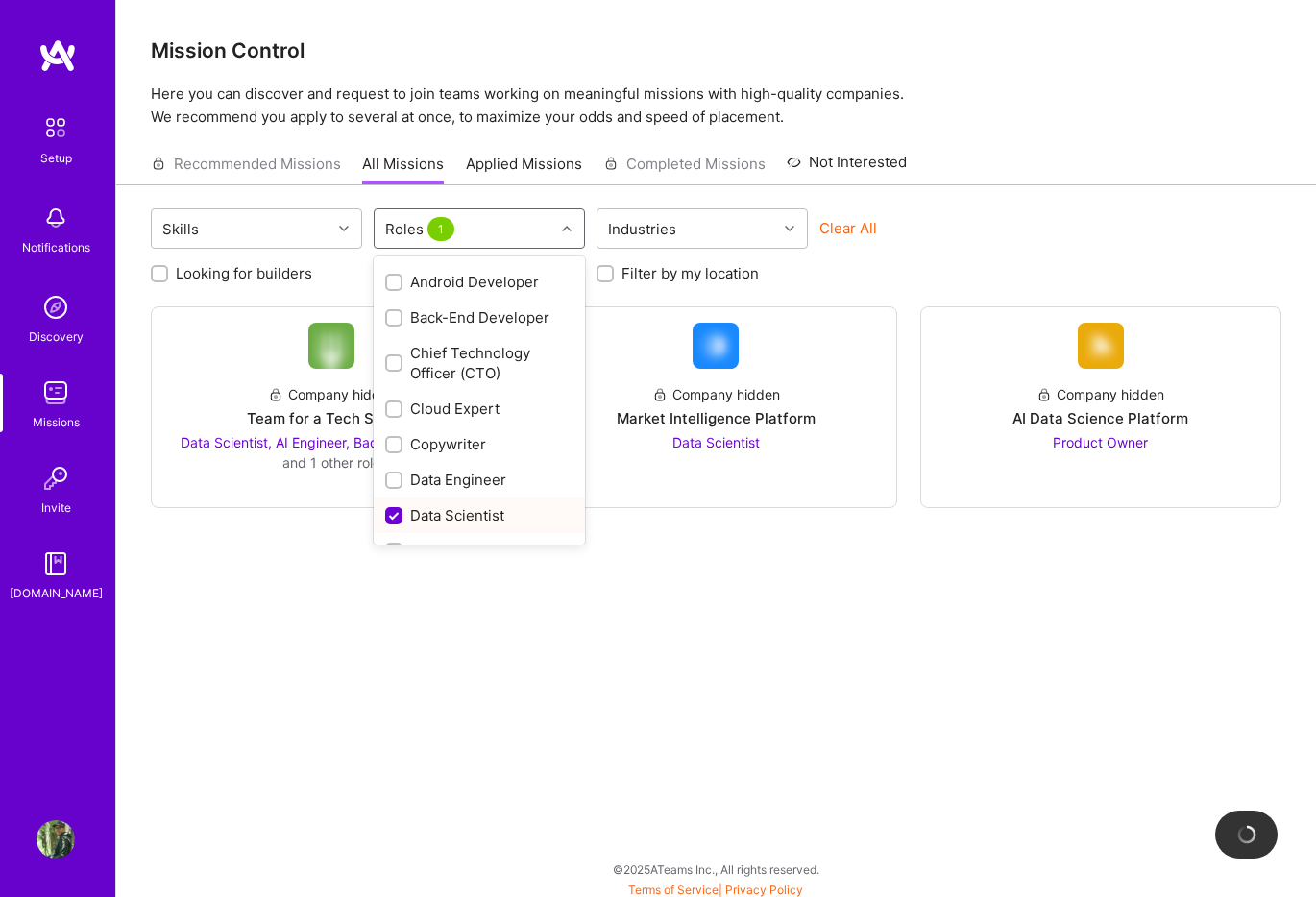
scroll to position [0, 0]
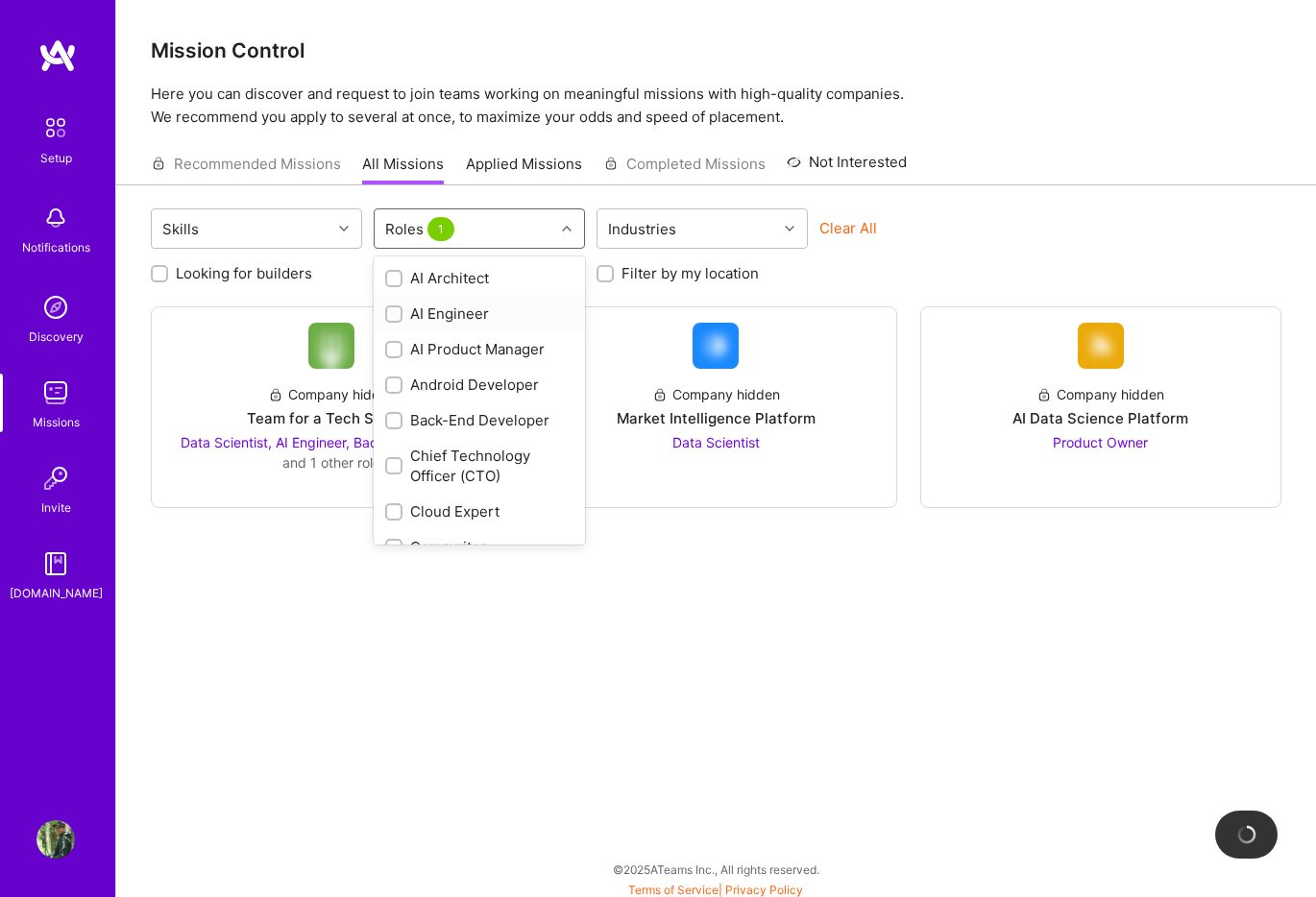
click at [420, 318] on div "AI Engineer" at bounding box center [479, 313] width 189 height 20
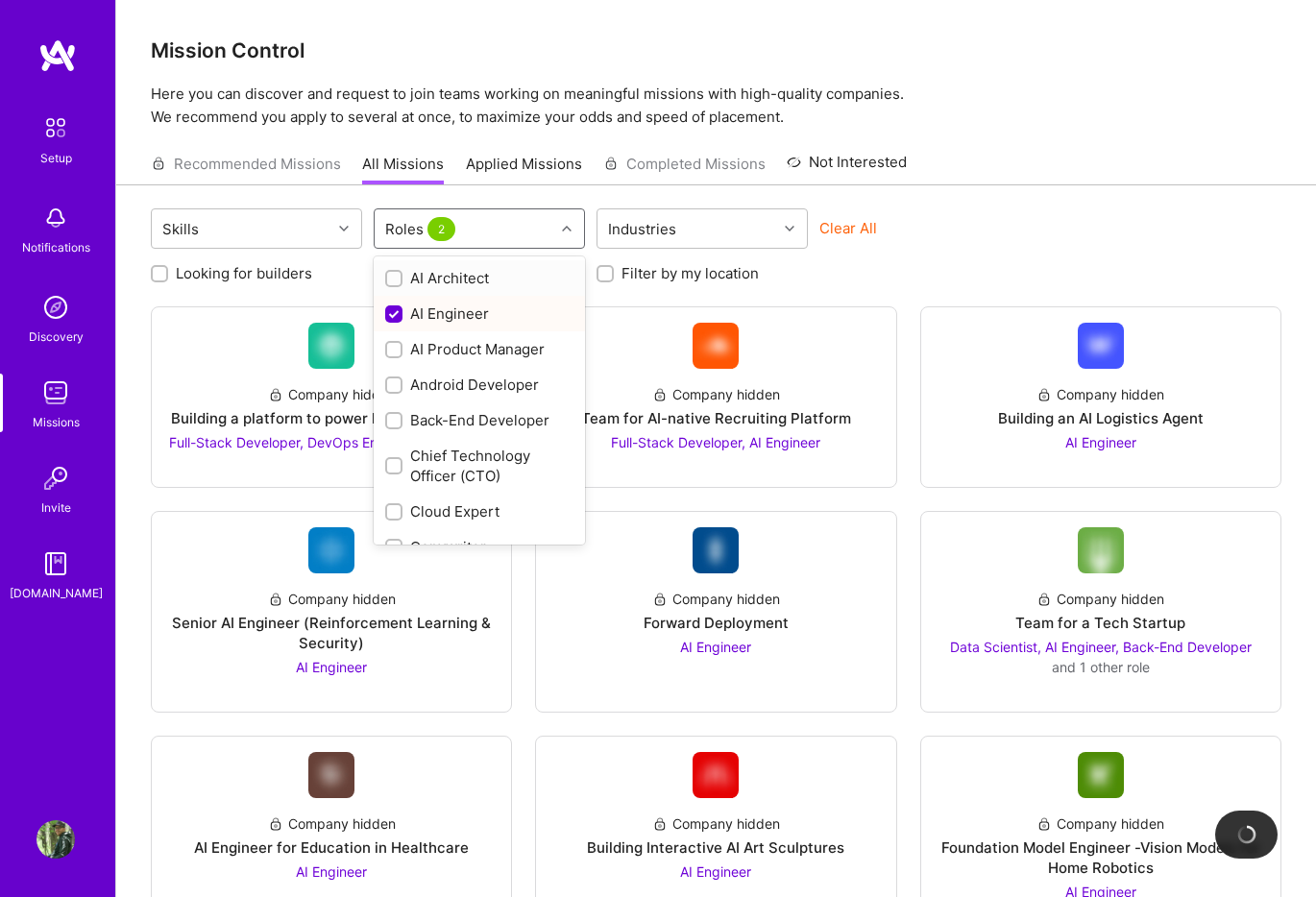
click at [420, 318] on div "AI Engineer" at bounding box center [479, 313] width 189 height 20
checkbox input "false"
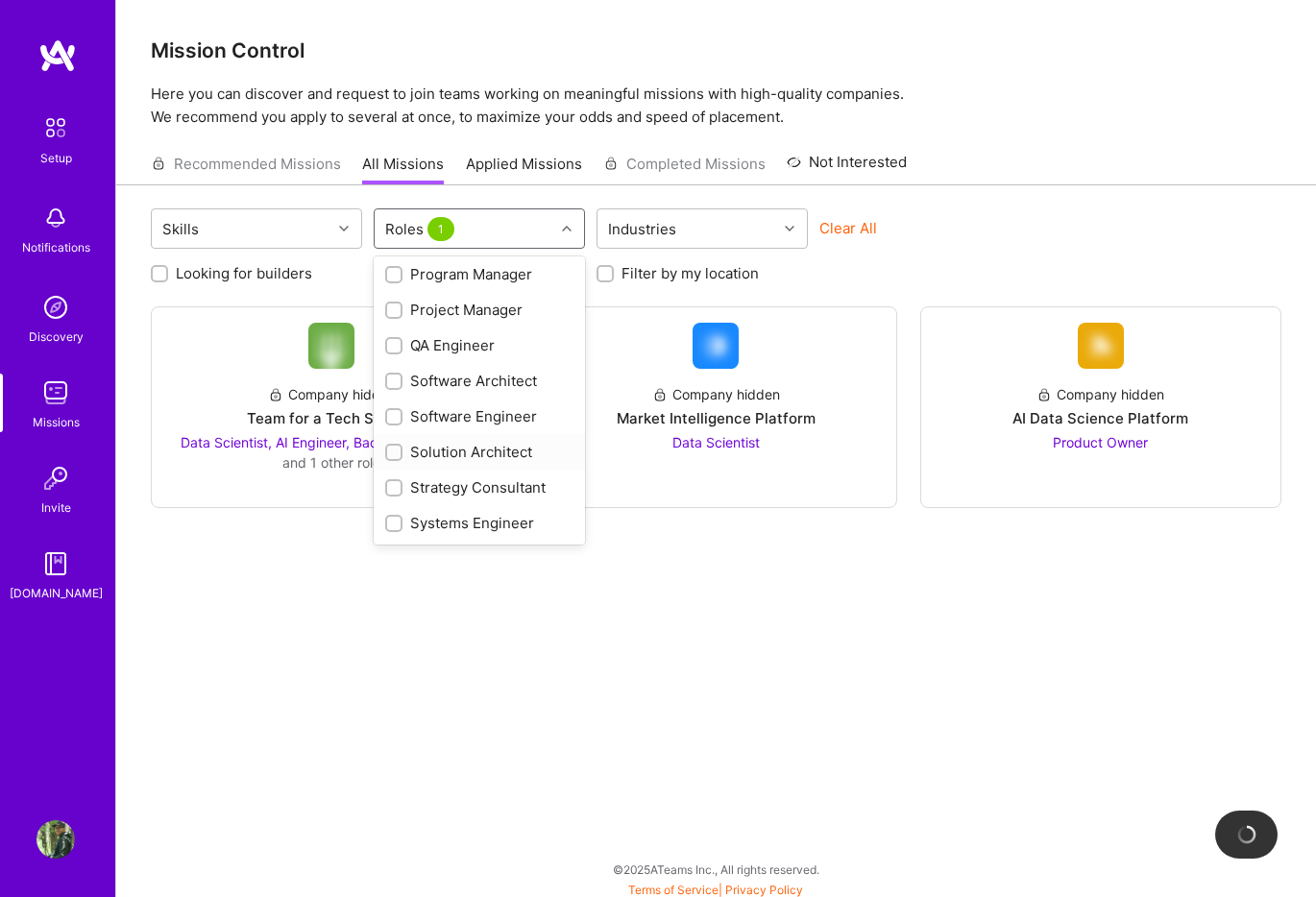
scroll to position [329, 0]
click at [450, 285] on div "Data Scientist" at bounding box center [479, 289] width 189 height 20
checkbox input "false"
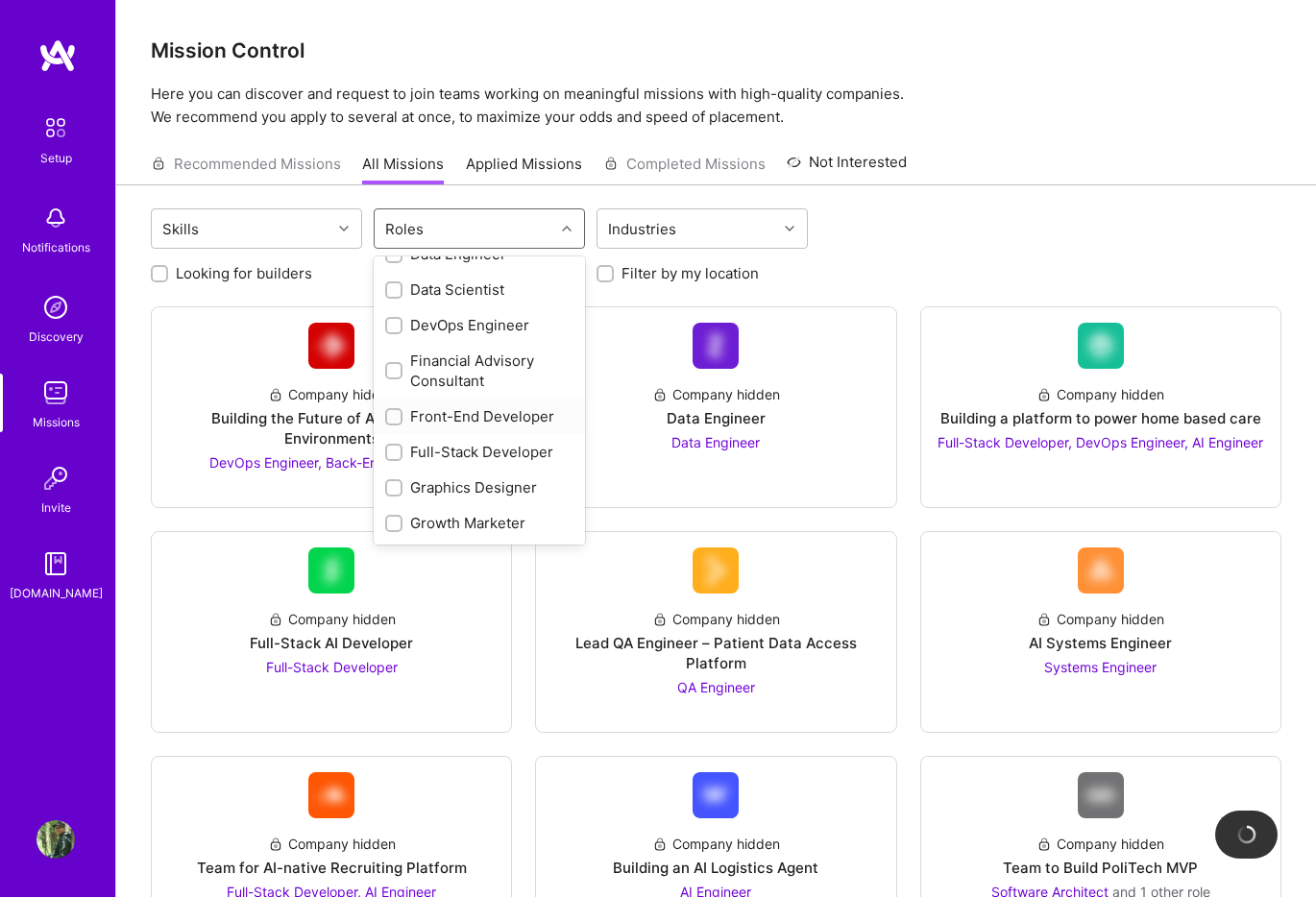
scroll to position [0, 0]
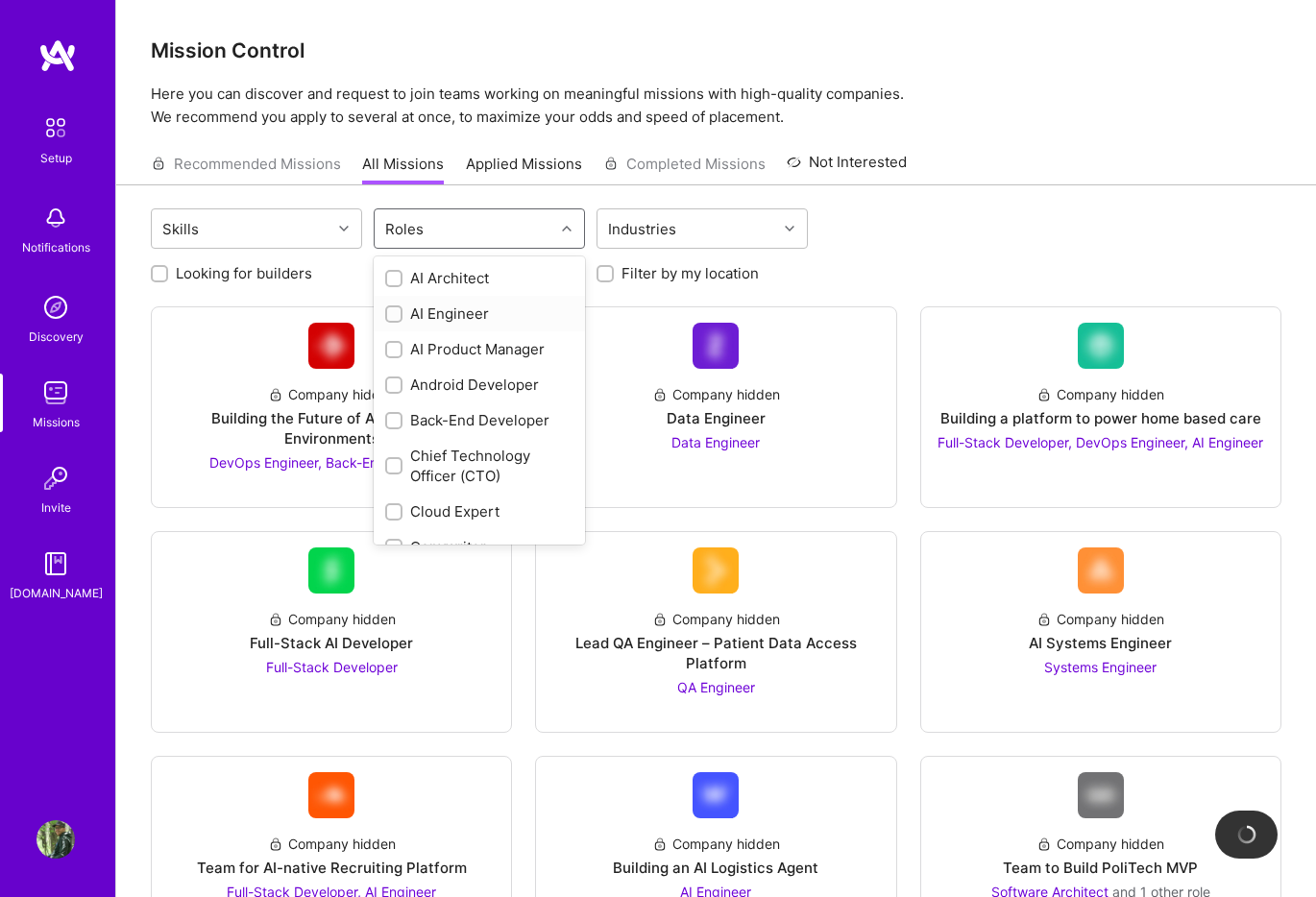
click at [434, 310] on div "AI Engineer" at bounding box center [479, 313] width 189 height 20
checkbox input "true"
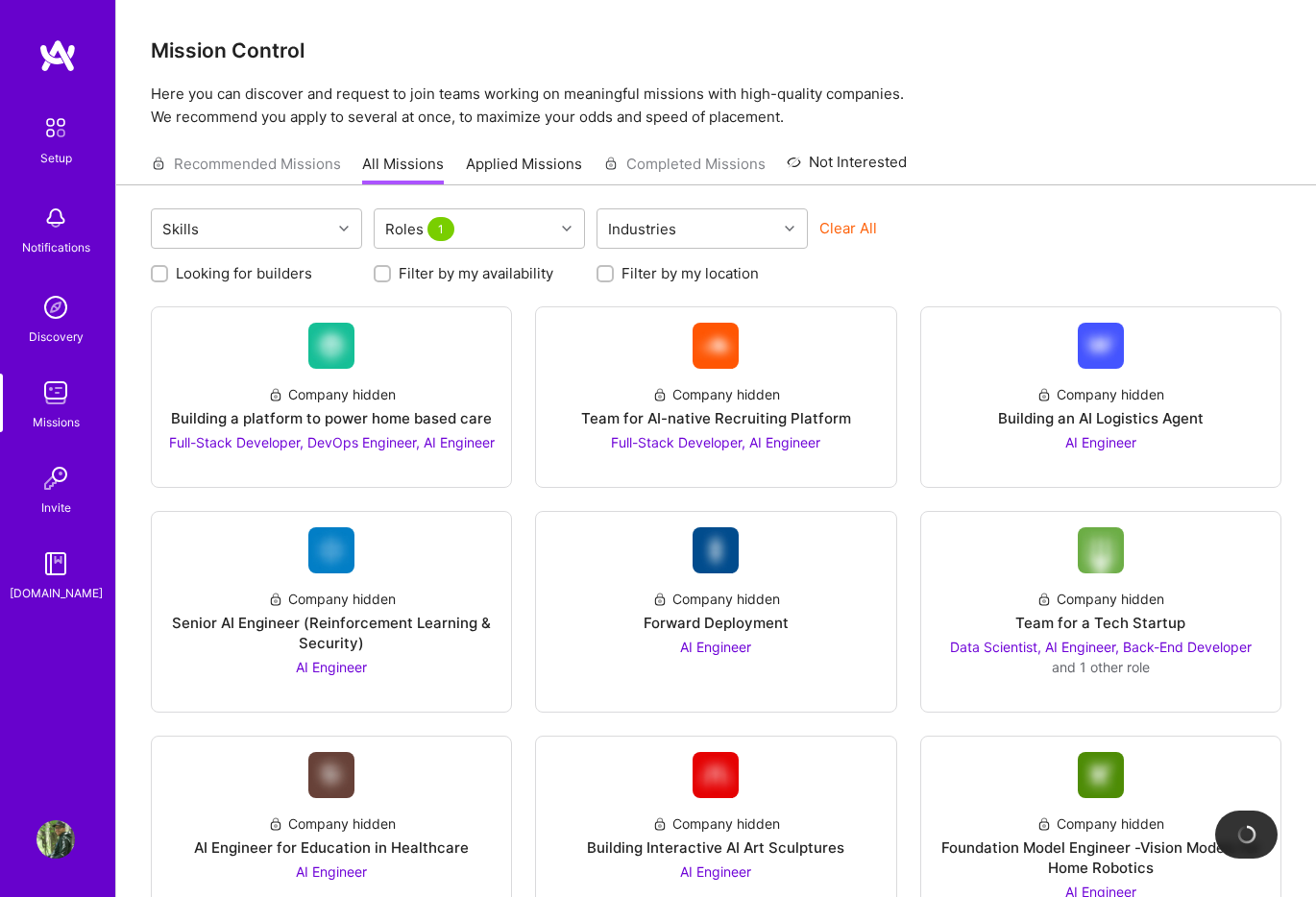
click at [935, 215] on div "Skills Roles 1 Industries Clear All" at bounding box center [716, 231] width 1131 height 45
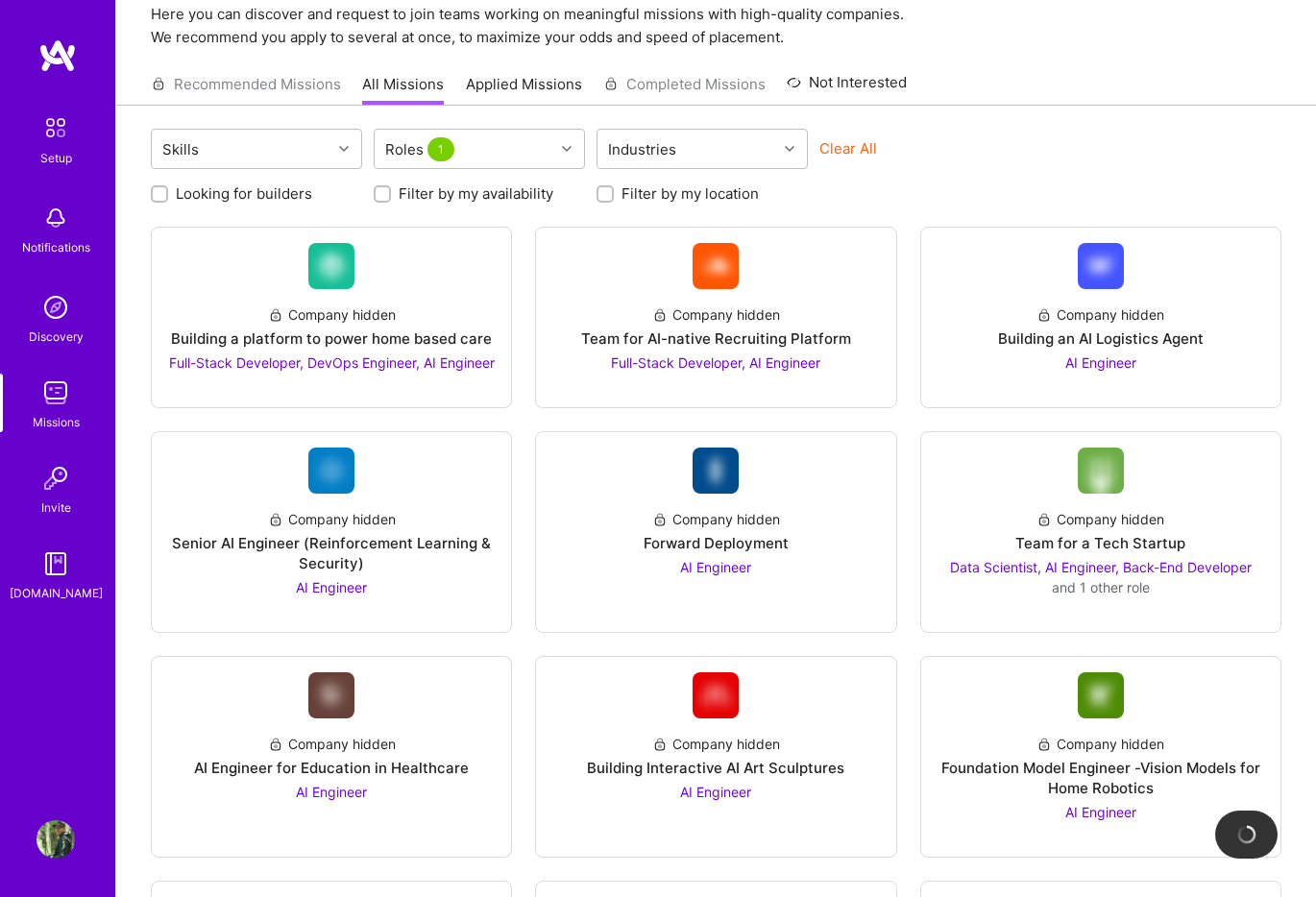
scroll to position [37, 0]
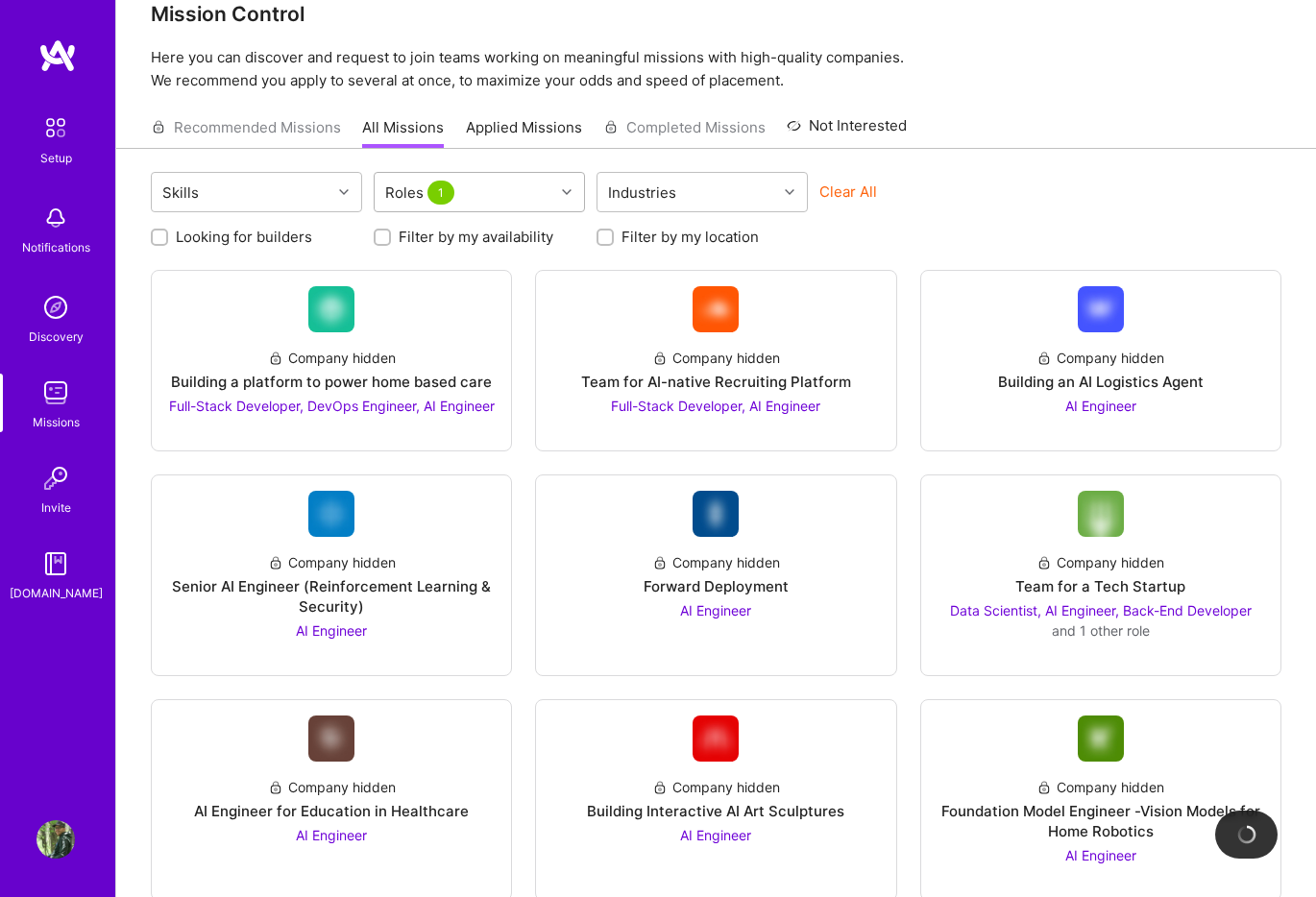
click at [550, 201] on div "Roles 1" at bounding box center [464, 192] width 180 height 39
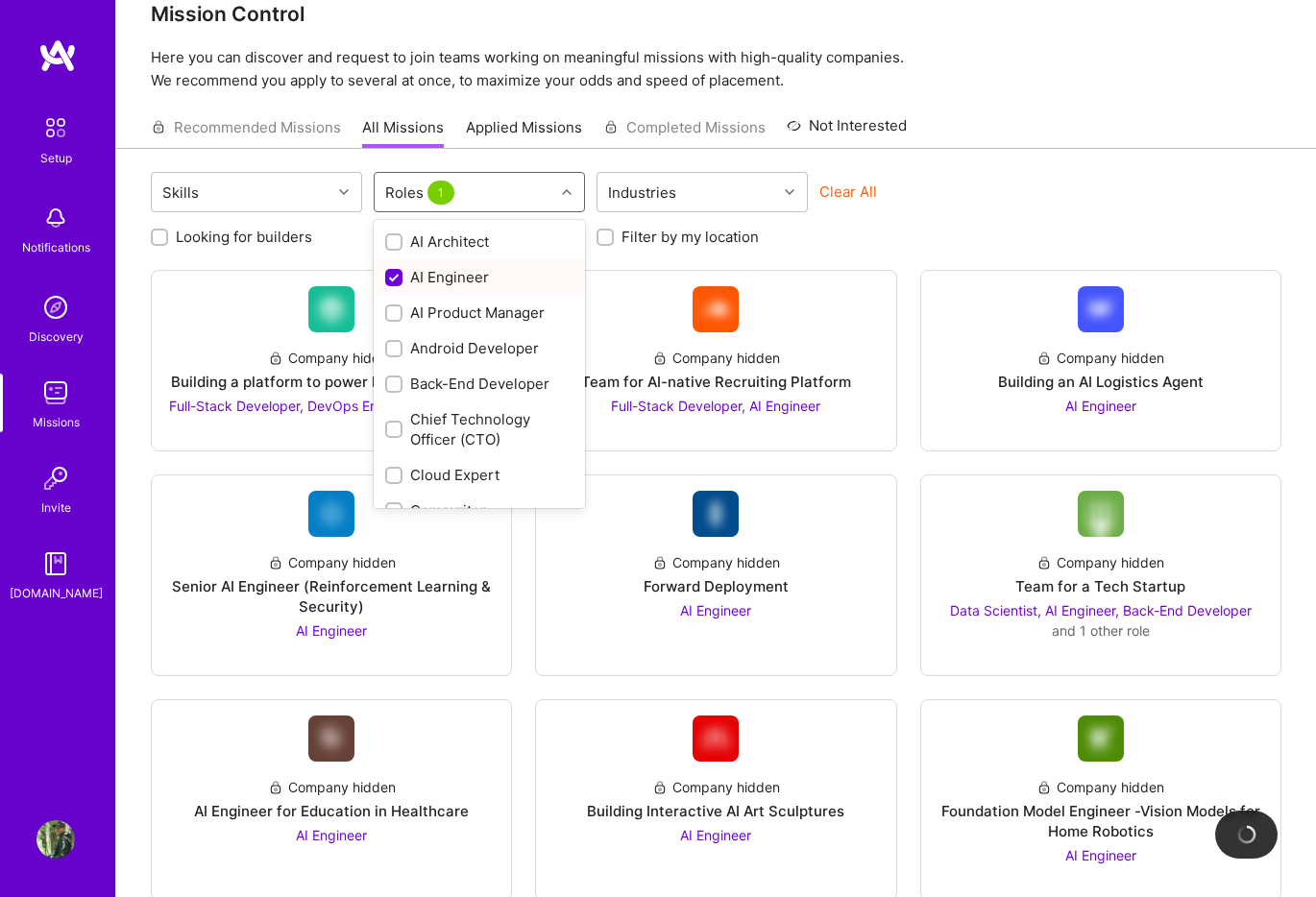
click at [486, 284] on div "AI Engineer" at bounding box center [479, 277] width 189 height 20
checkbox input "false"
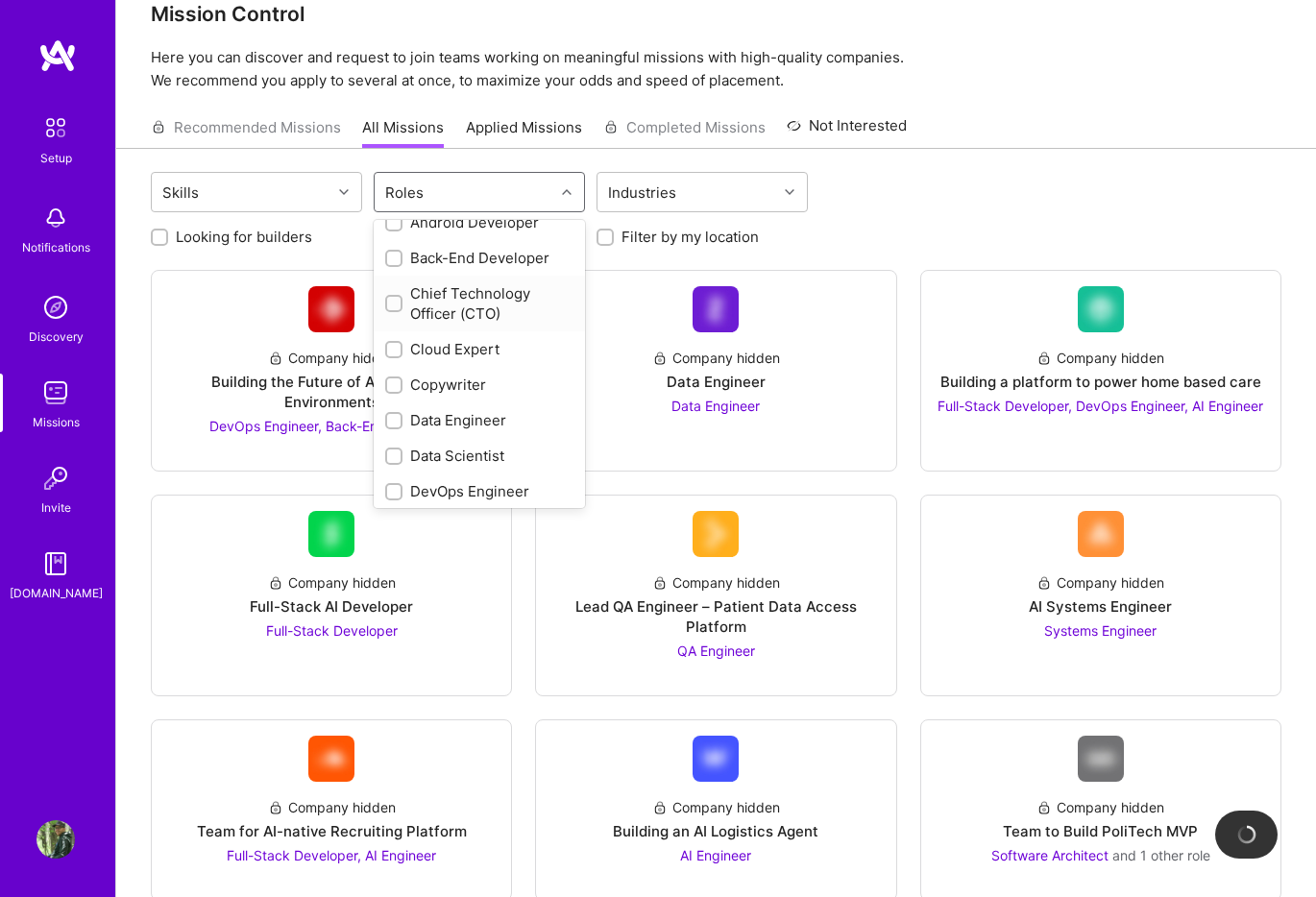
scroll to position [129, 0]
click at [484, 438] on div "Data Scientist" at bounding box center [479, 452] width 211 height 36
checkbox input "true"
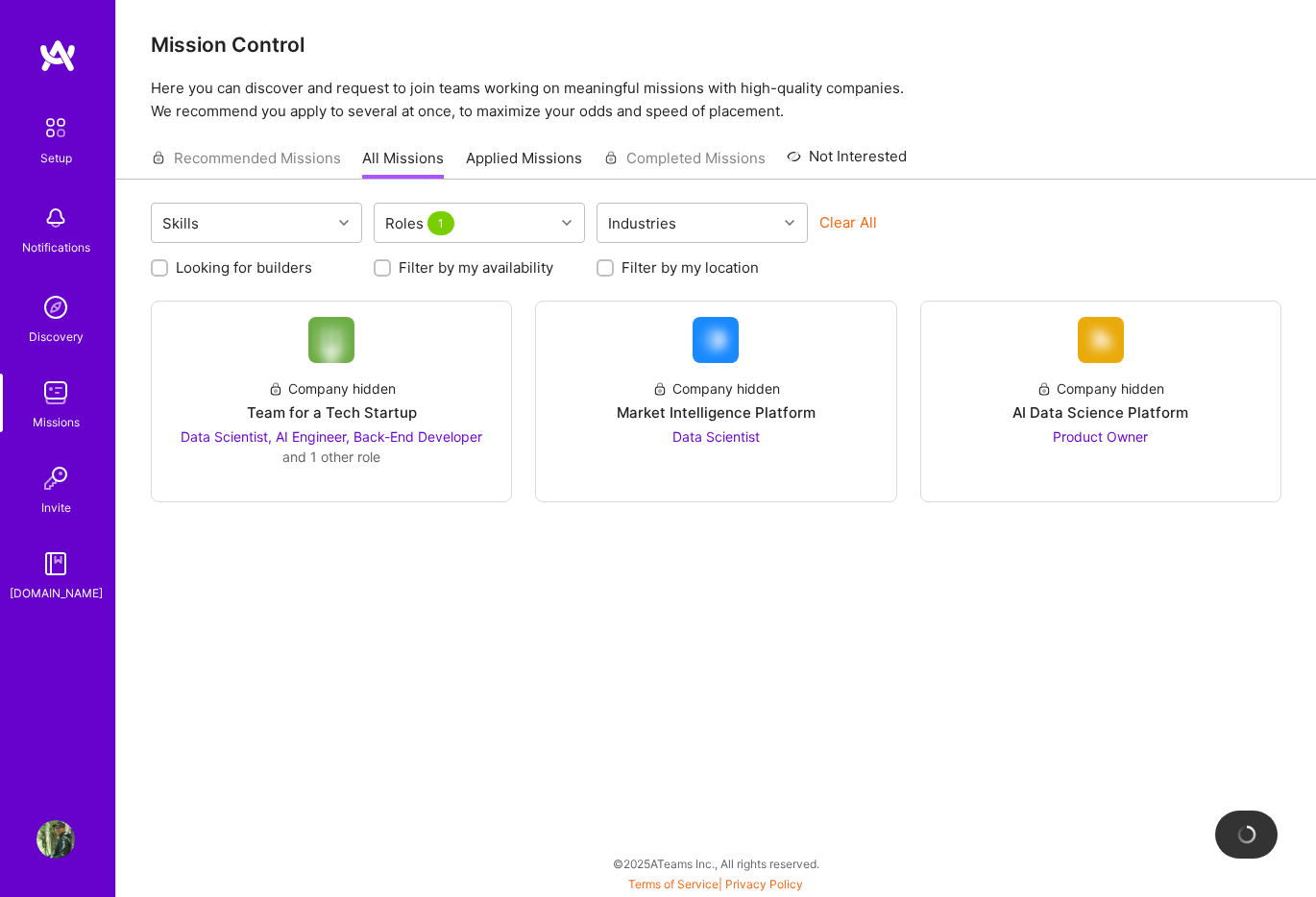
click at [957, 132] on div "Mission Control Here you can discover and request to join teams working on mean…" at bounding box center [716, 446] width 1200 height 903
click at [952, 391] on div "Company hidden AI Data Science Platform Product Owner" at bounding box center [1101, 405] width 329 height 84
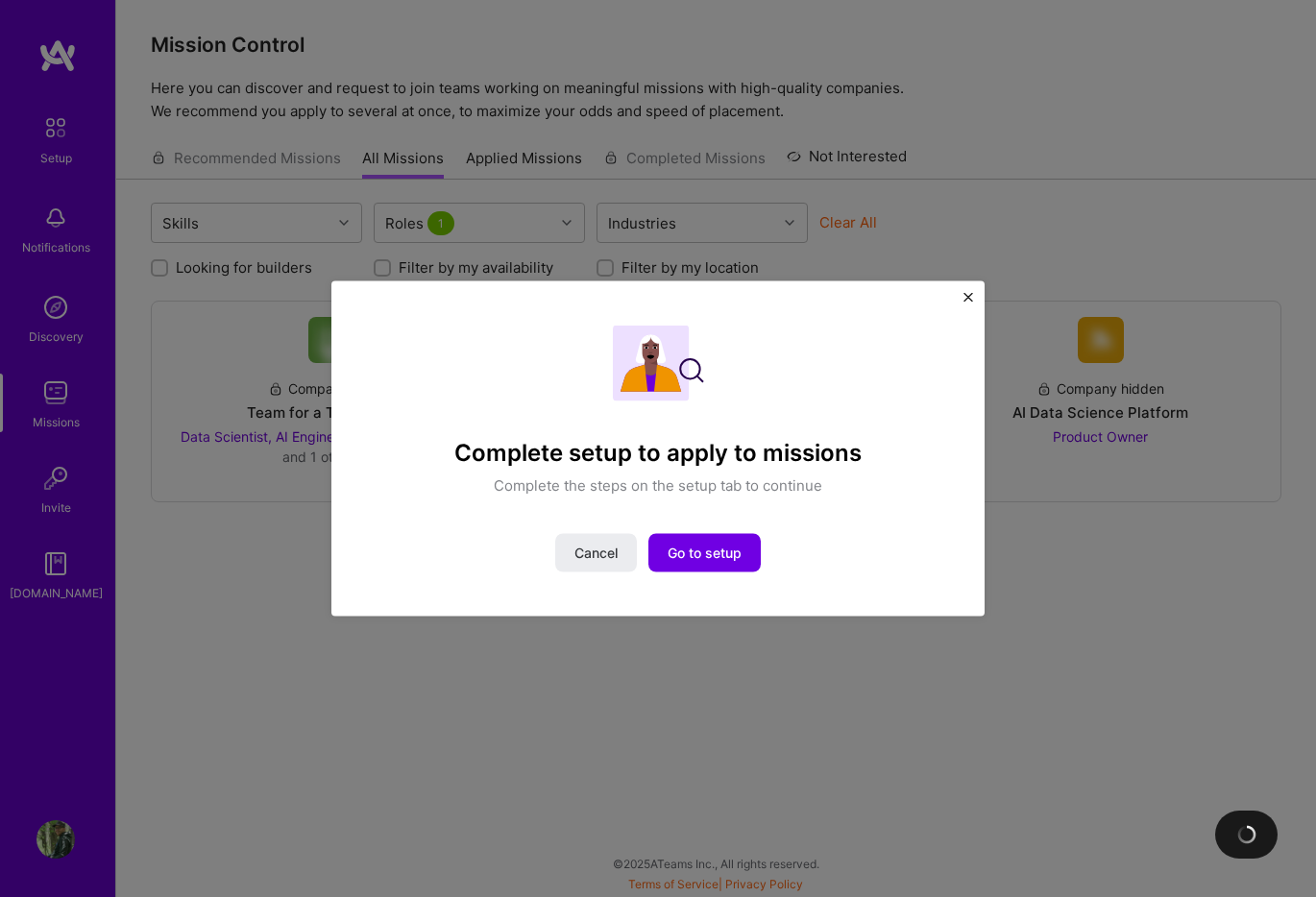
click at [971, 293] on img "Close" at bounding box center [968, 298] width 10 height 10
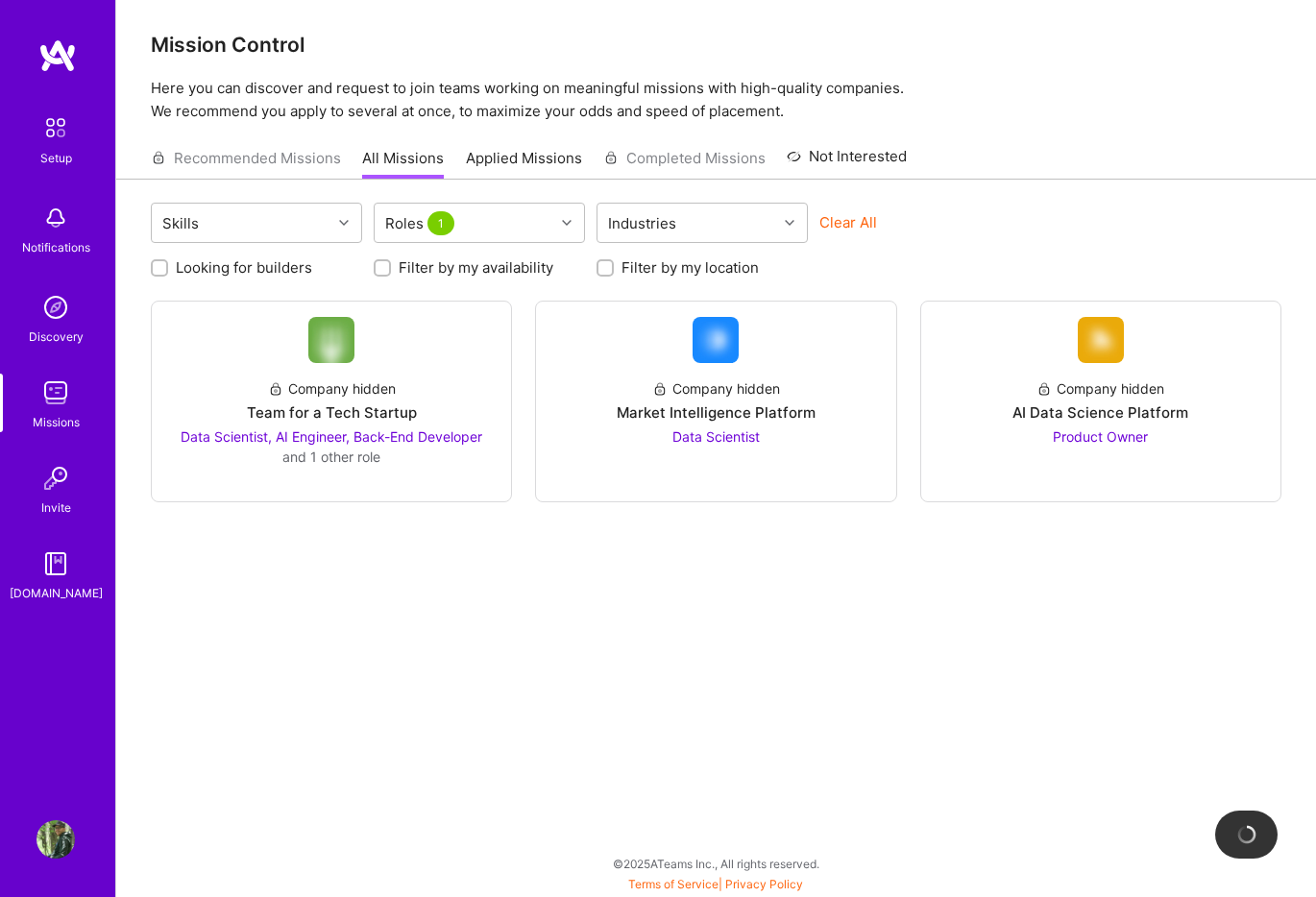
click at [57, 51] on img at bounding box center [57, 55] width 39 height 35
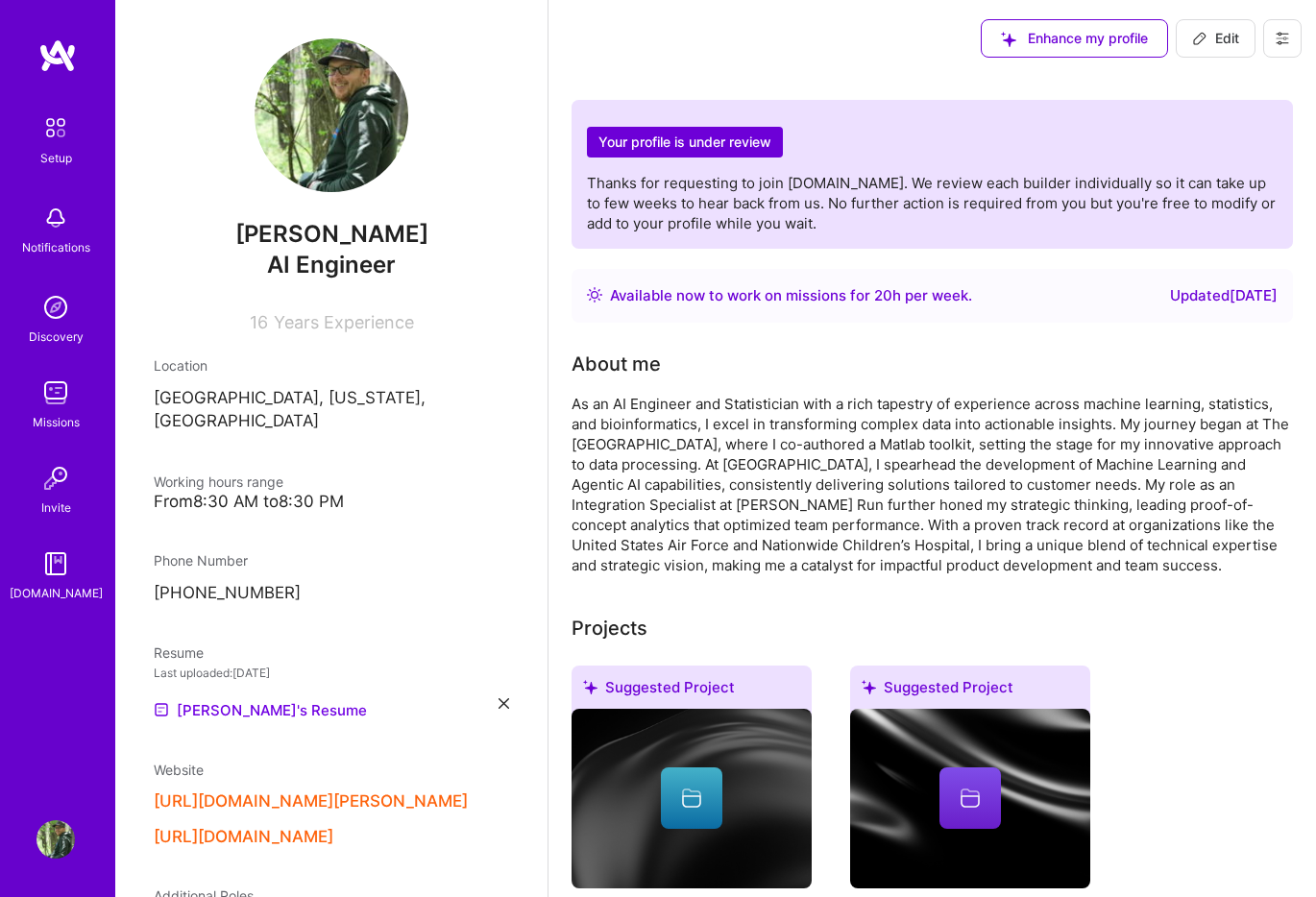
click at [64, 418] on div "Missions" at bounding box center [56, 422] width 47 height 20
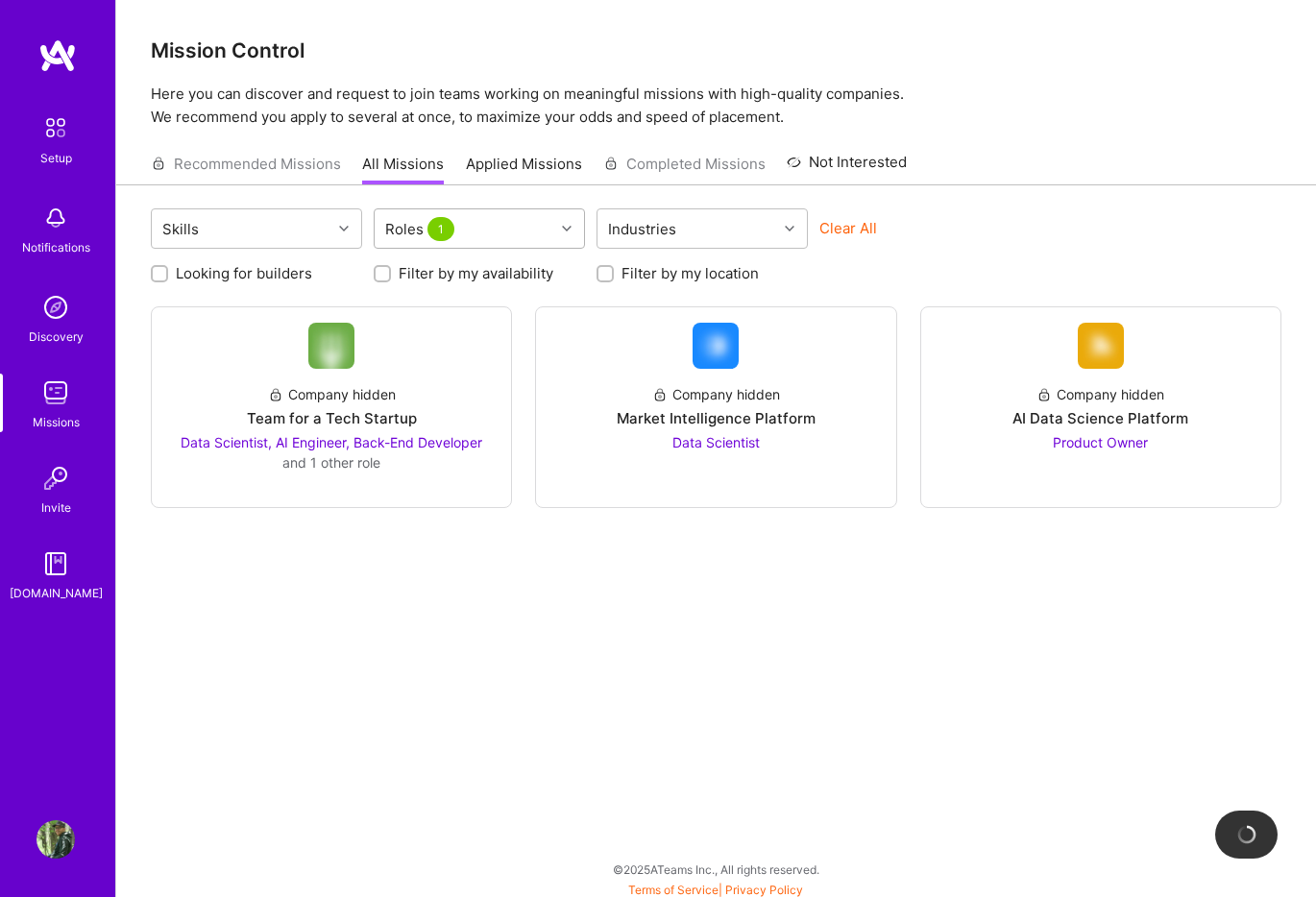
click at [452, 226] on span "1" at bounding box center [441, 229] width 27 height 24
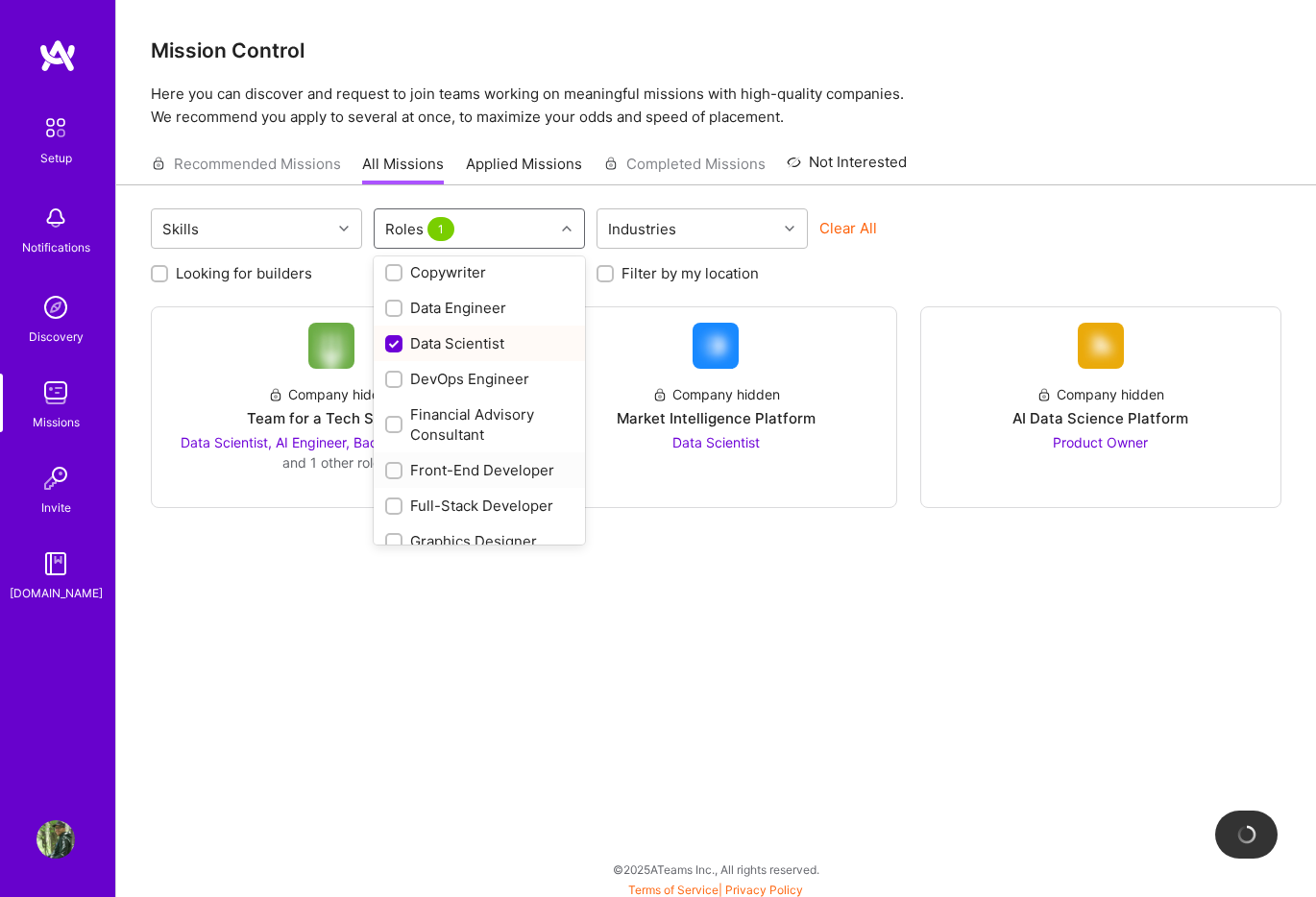
scroll to position [232, 0]
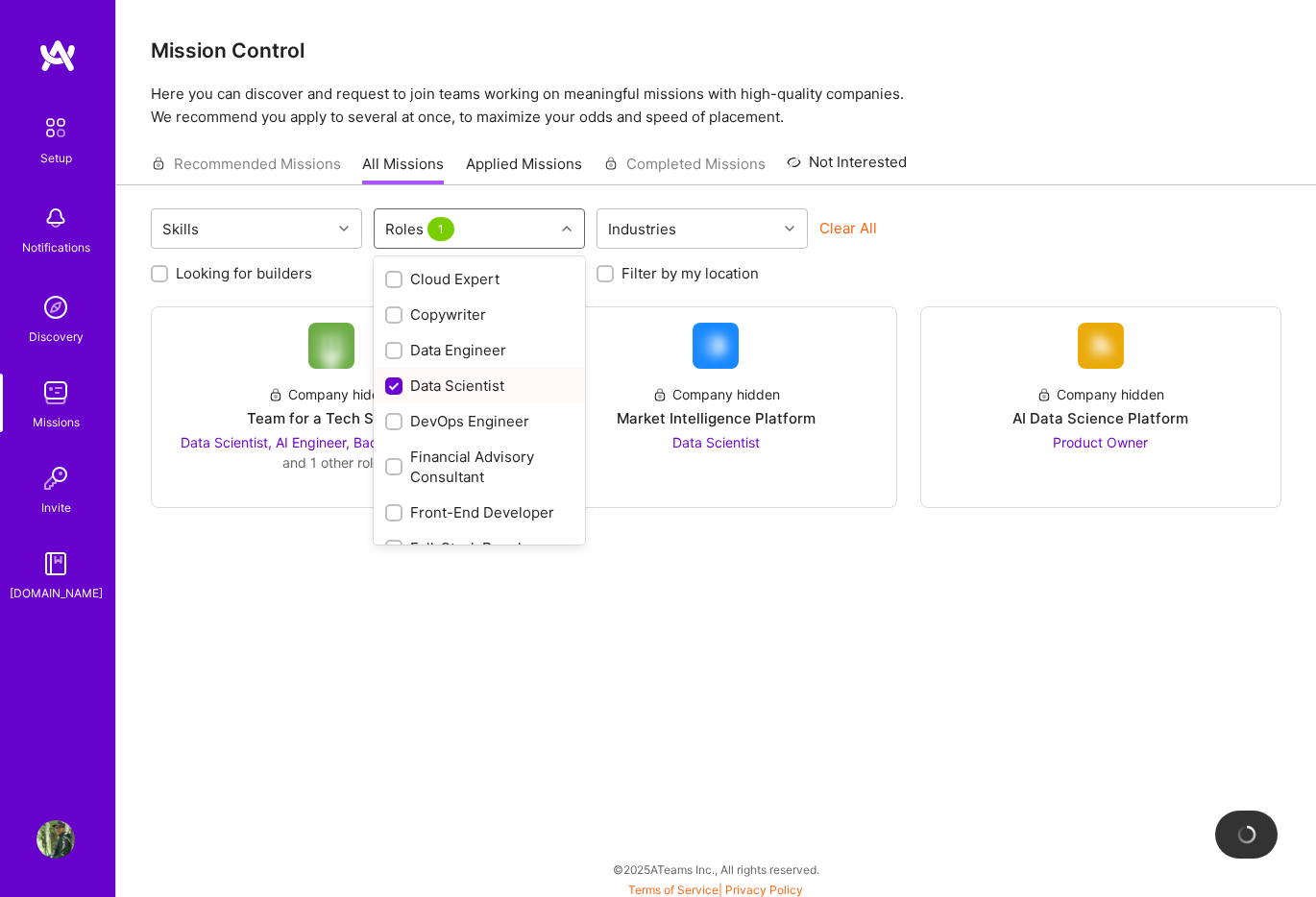
click at [440, 379] on div "Data Scientist" at bounding box center [479, 385] width 189 height 20
checkbox input "false"
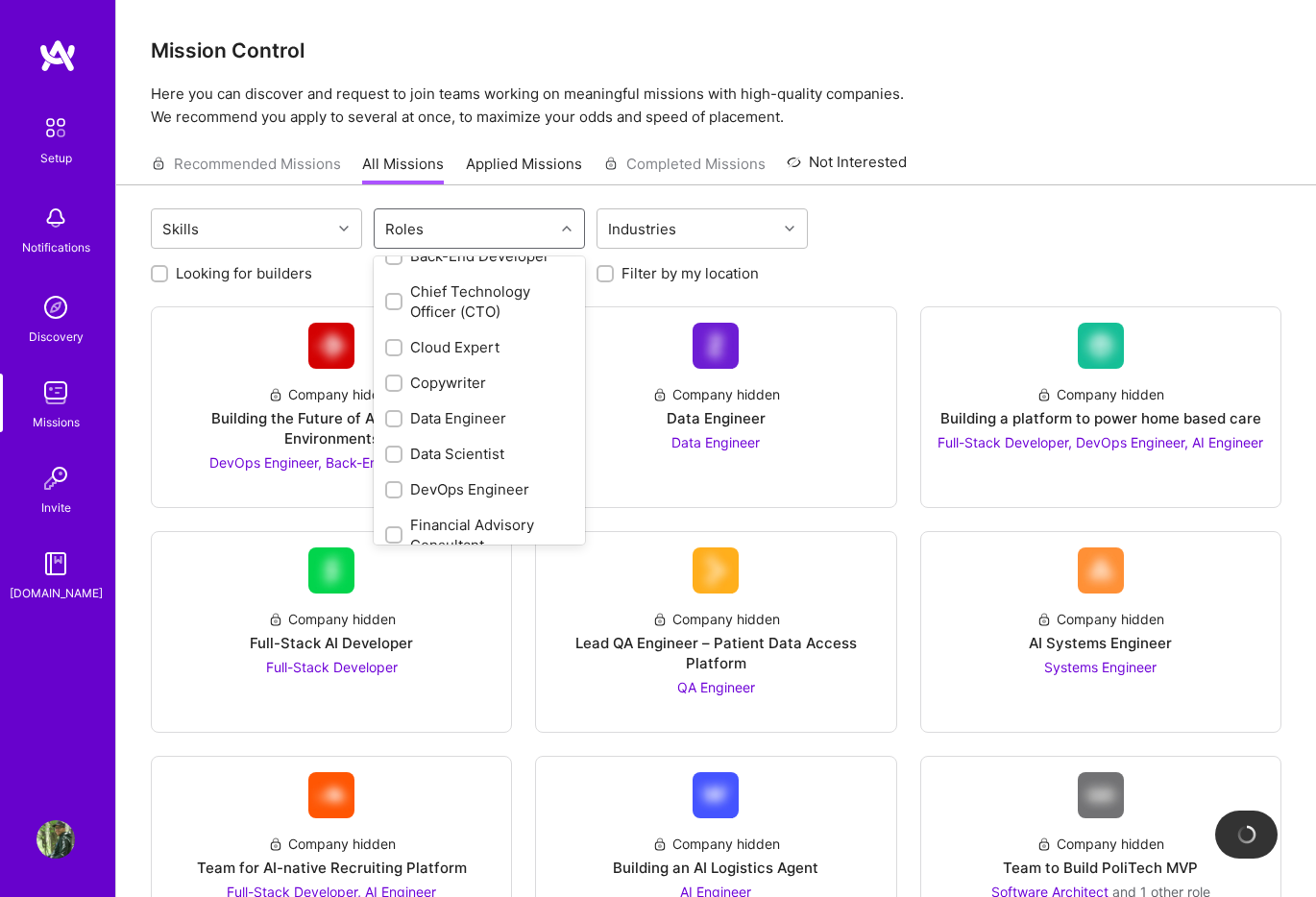
scroll to position [239, 0]
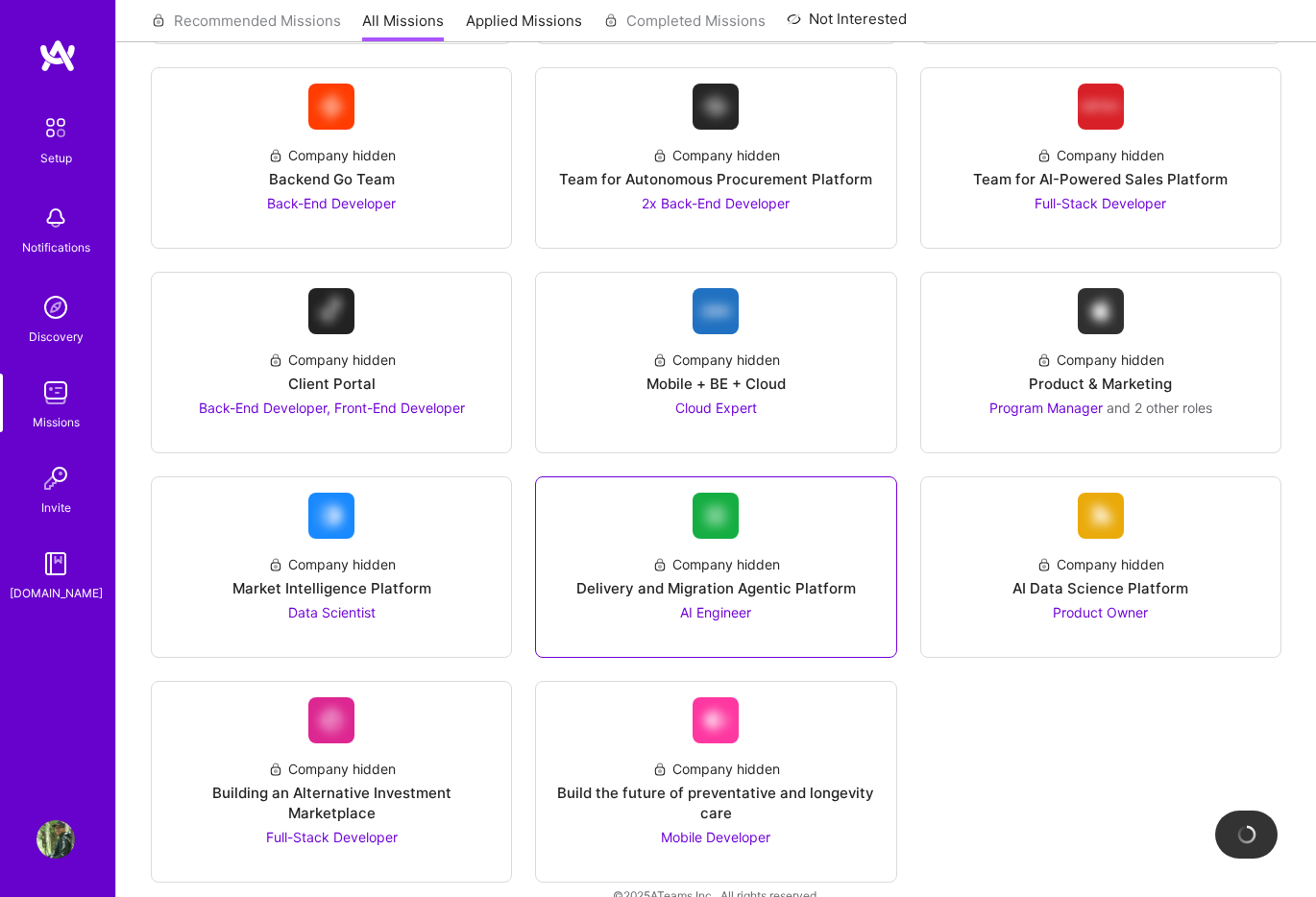
scroll to position [3827, 0]
